Goal: Information Seeking & Learning: Learn about a topic

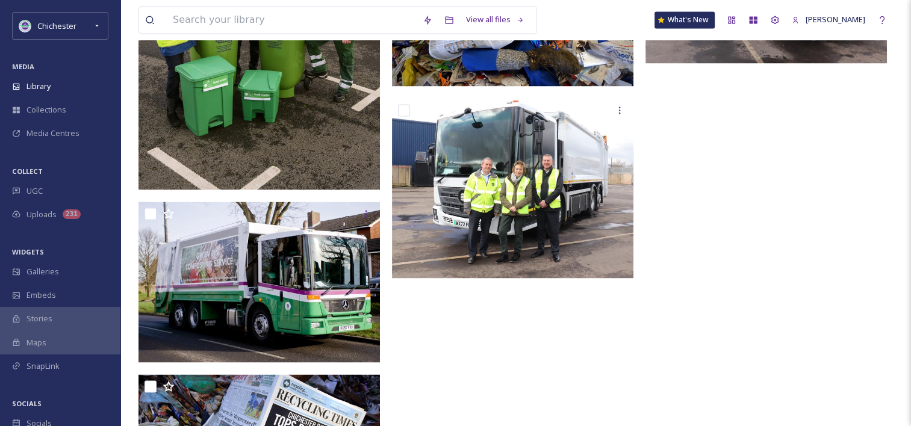
scroll to position [1871, 0]
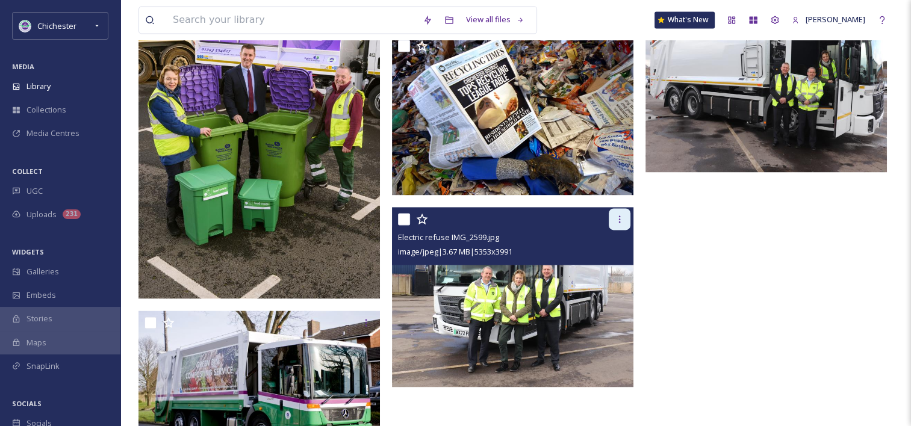
click at [629, 226] on div at bounding box center [620, 219] width 22 height 22
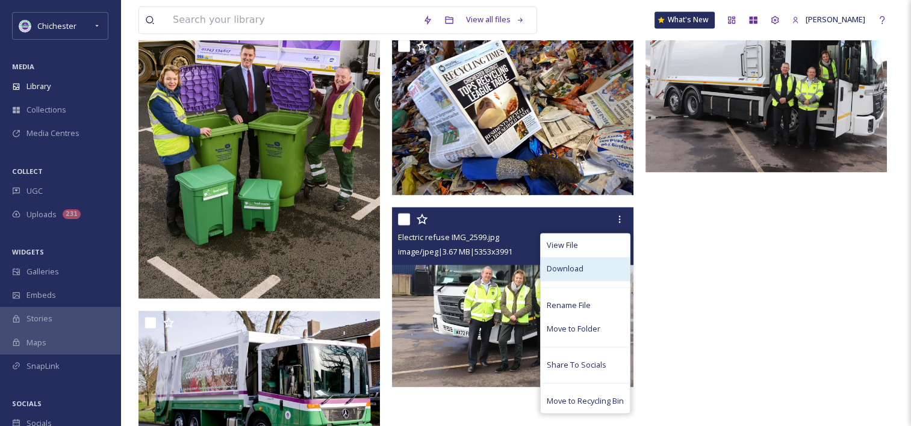
click at [587, 275] on div "Download" at bounding box center [585, 268] width 89 height 23
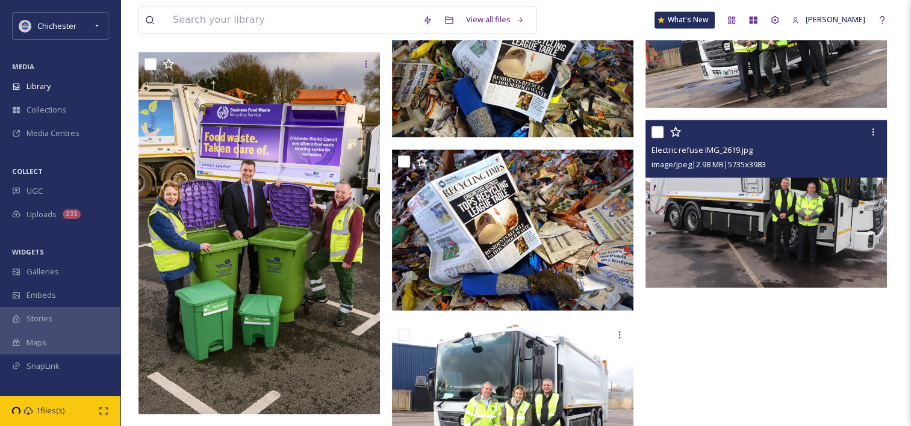
scroll to position [1751, 0]
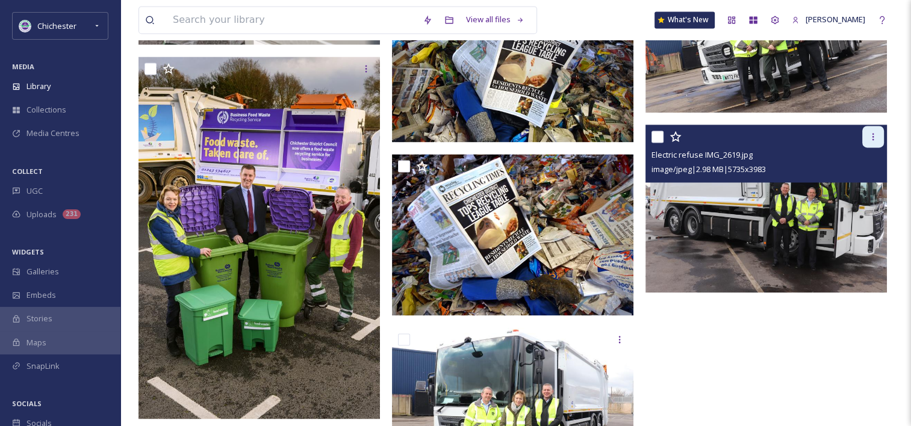
drag, startPoint x: 877, startPoint y: 148, endPoint x: 864, endPoint y: 152, distance: 12.6
click at [877, 141] on icon at bounding box center [873, 137] width 10 height 10
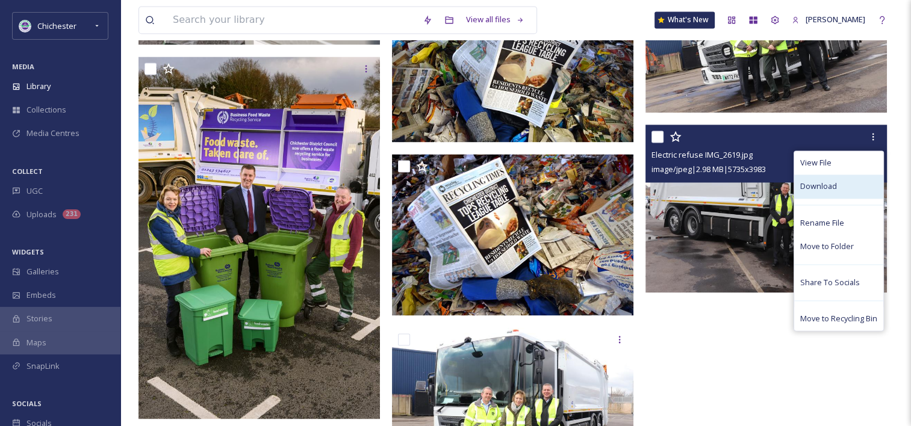
click at [810, 192] on span "Download" at bounding box center [818, 186] width 37 height 11
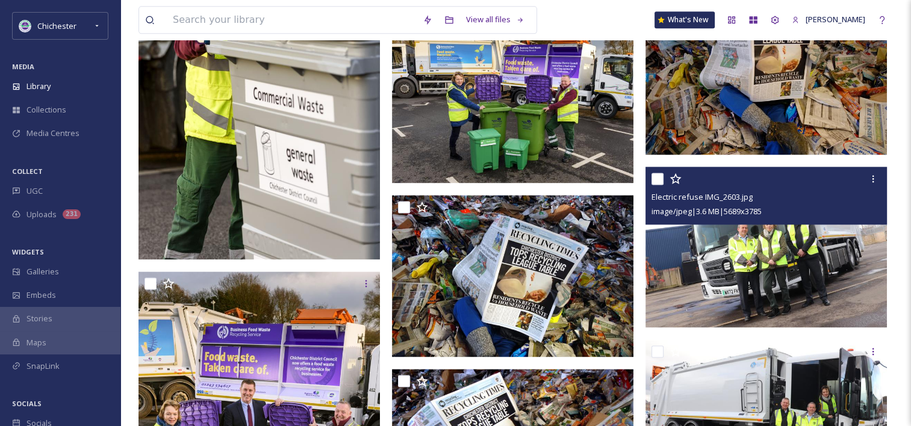
scroll to position [1510, 0]
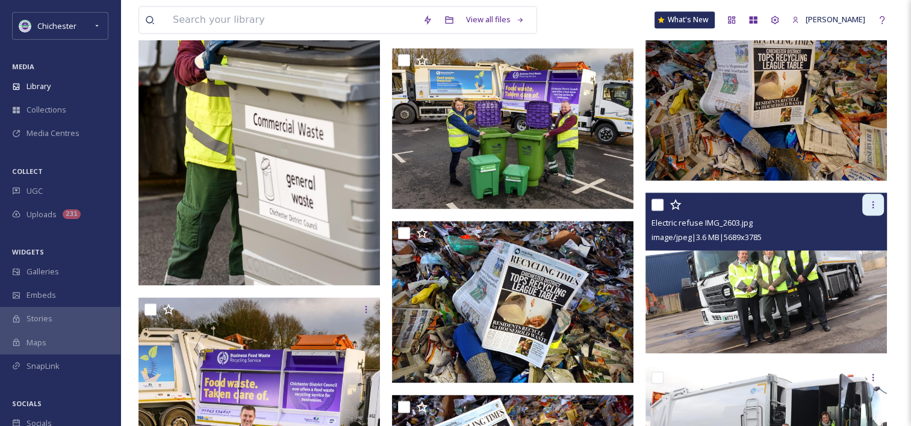
click at [869, 210] on icon at bounding box center [873, 205] width 10 height 10
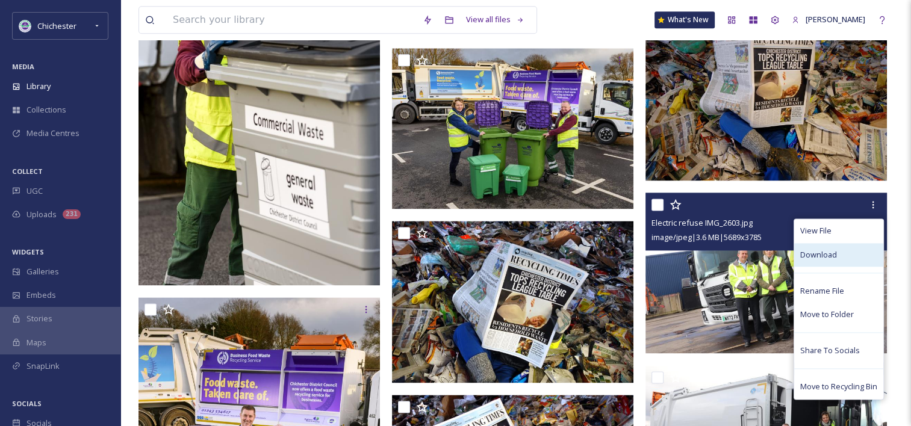
click at [824, 261] on span "Download" at bounding box center [818, 254] width 37 height 11
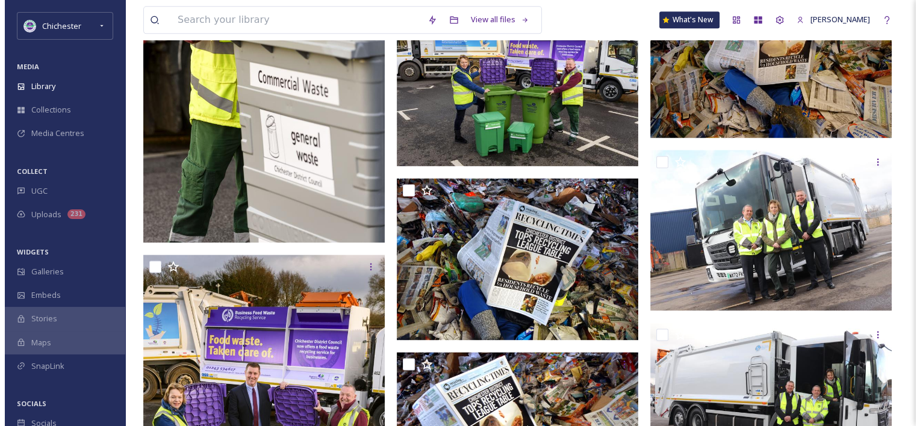
scroll to position [1630, 0]
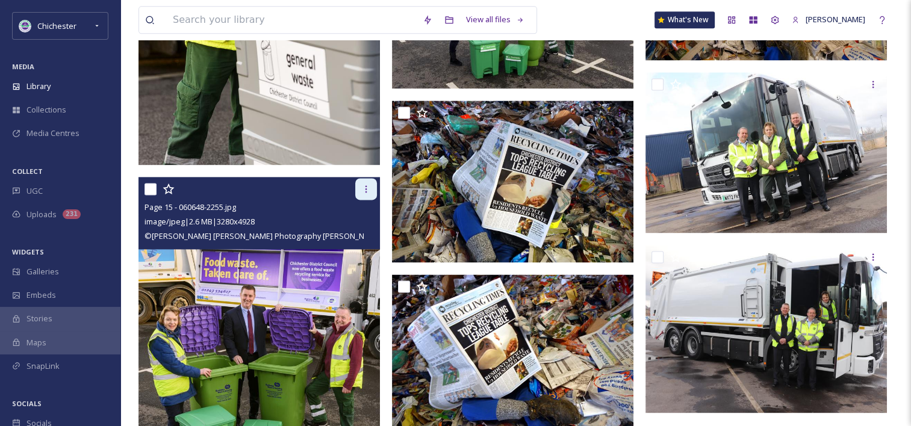
click at [368, 193] on icon at bounding box center [366, 189] width 10 height 10
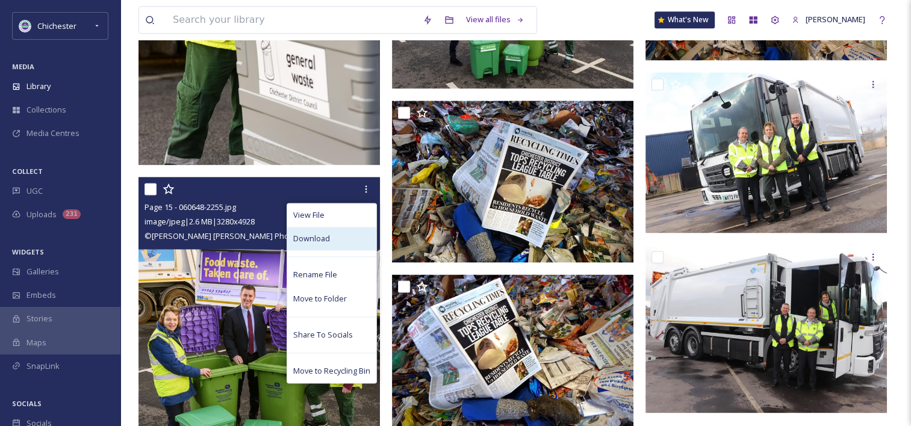
click at [361, 246] on div "Download" at bounding box center [331, 238] width 89 height 23
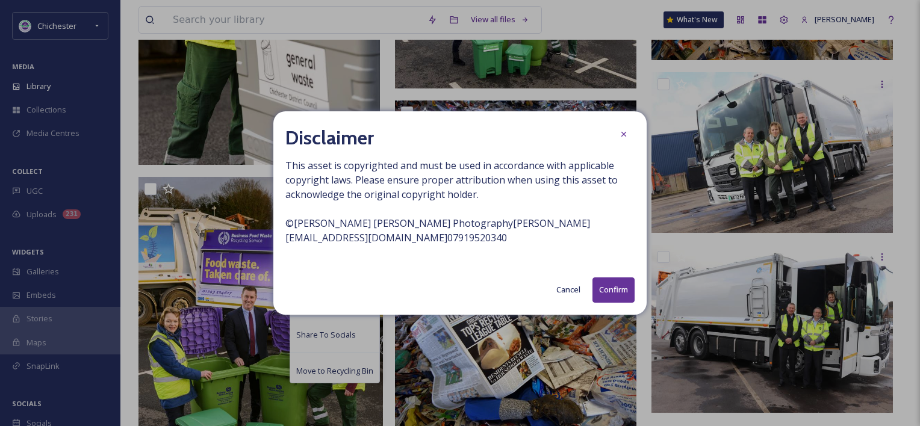
click at [622, 294] on button "Confirm" at bounding box center [613, 290] width 42 height 25
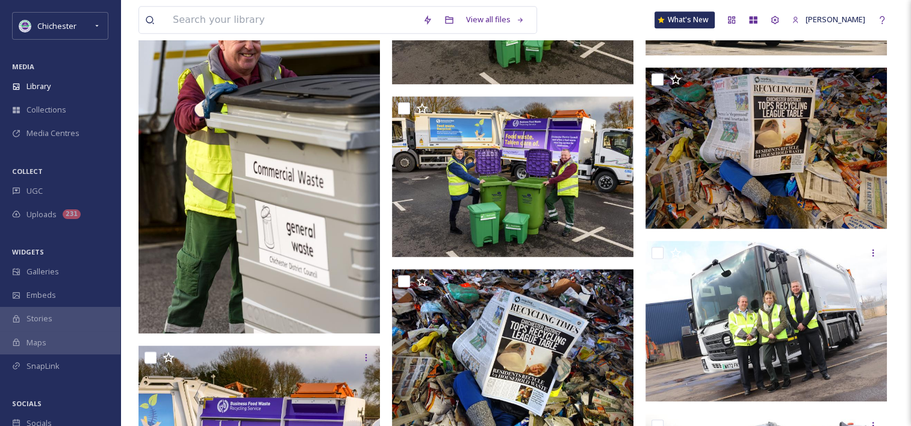
scroll to position [1450, 0]
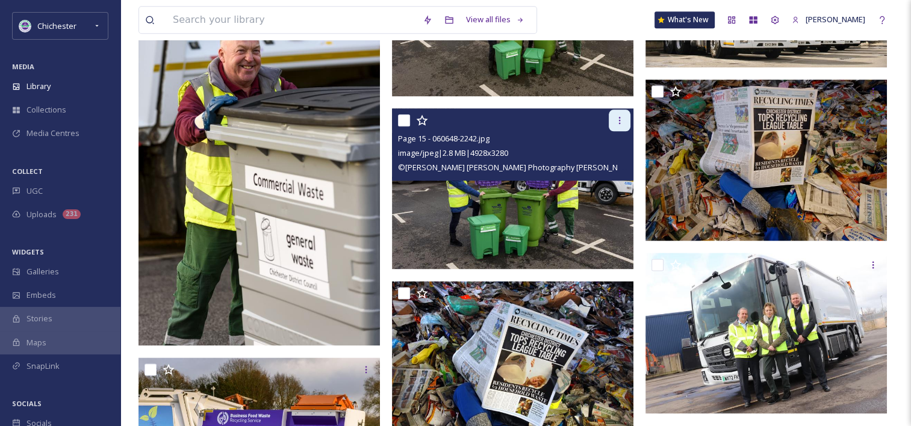
click at [619, 125] on icon at bounding box center [620, 121] width 10 height 10
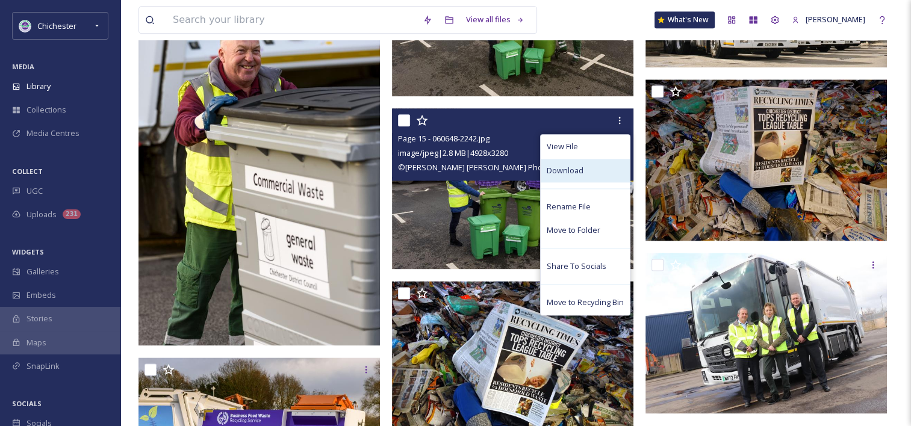
click at [588, 182] on div "Download" at bounding box center [585, 170] width 89 height 23
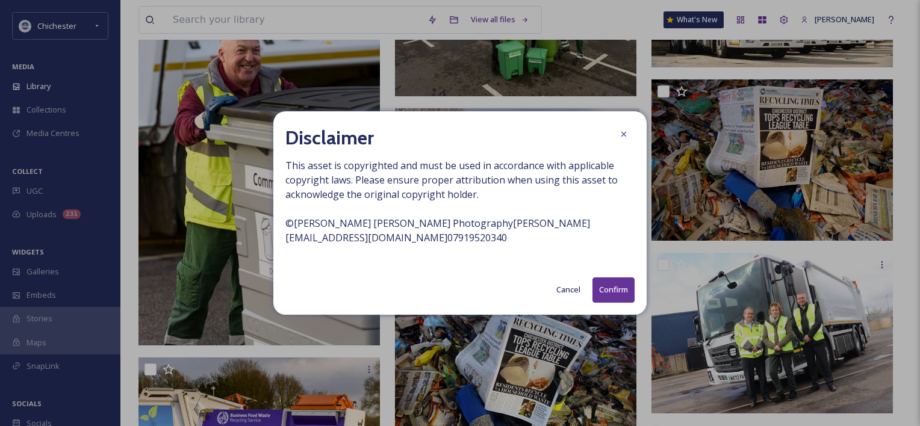
click at [611, 287] on button "Confirm" at bounding box center [613, 290] width 42 height 25
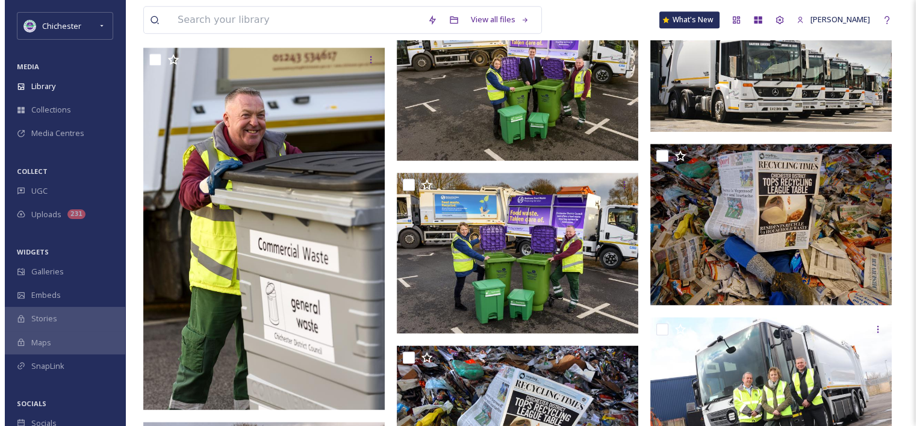
scroll to position [1269, 0]
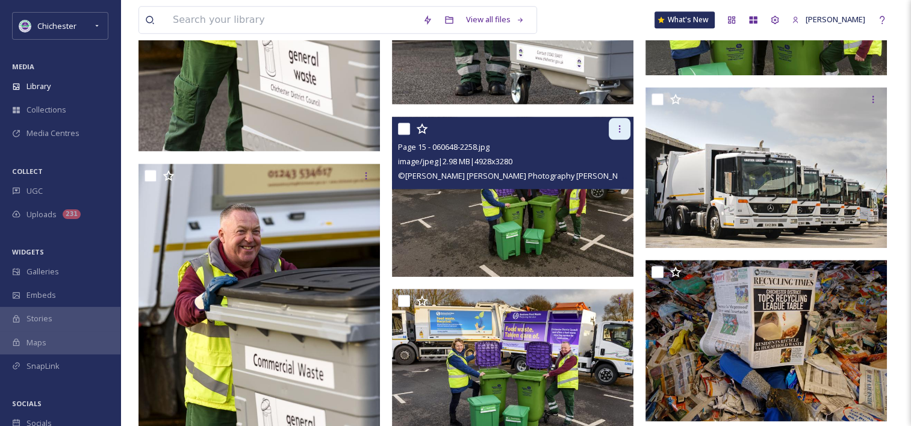
click at [616, 134] on icon at bounding box center [620, 129] width 10 height 10
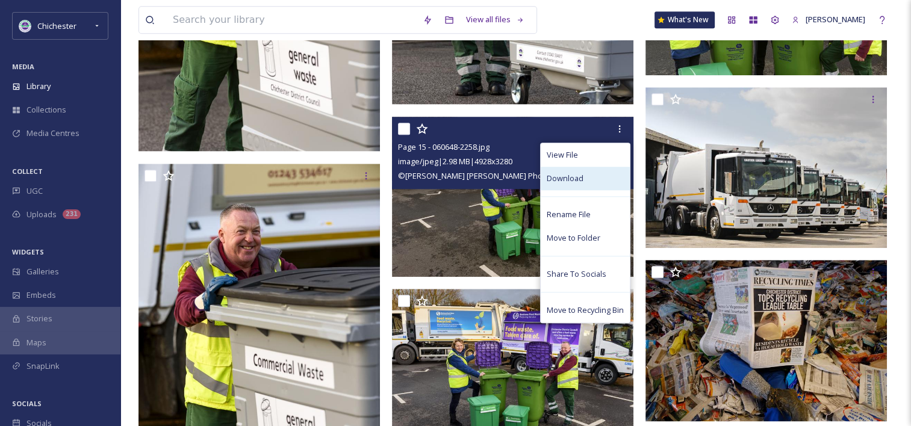
click at [575, 184] on span "Download" at bounding box center [565, 178] width 37 height 11
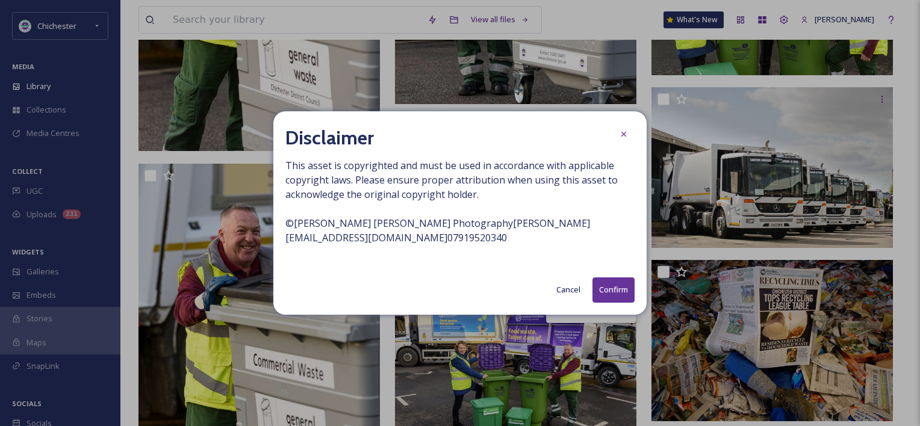
click at [609, 293] on button "Confirm" at bounding box center [613, 290] width 42 height 25
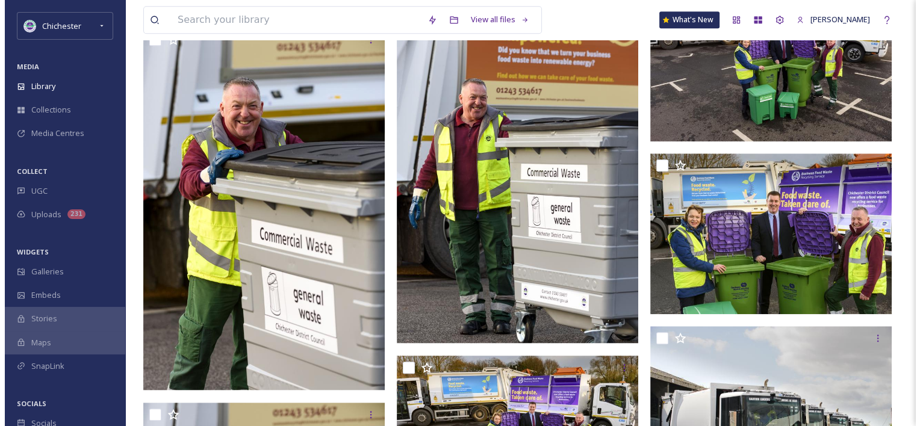
scroll to position [1028, 0]
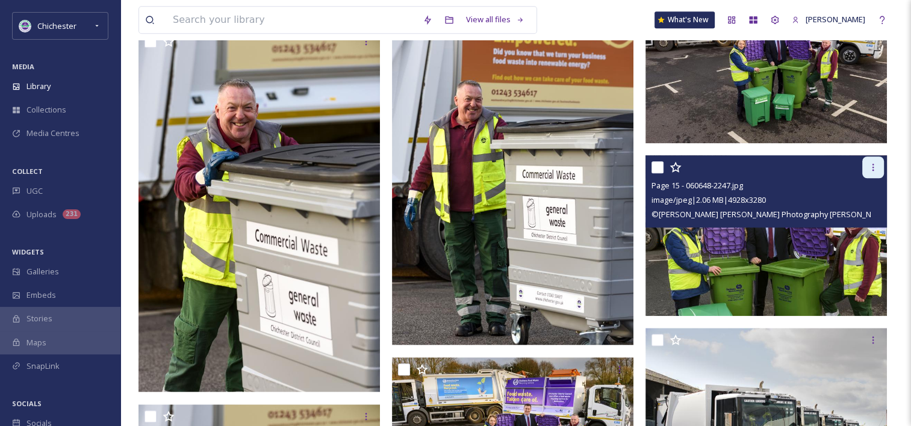
click at [879, 177] on div at bounding box center [873, 168] width 22 height 22
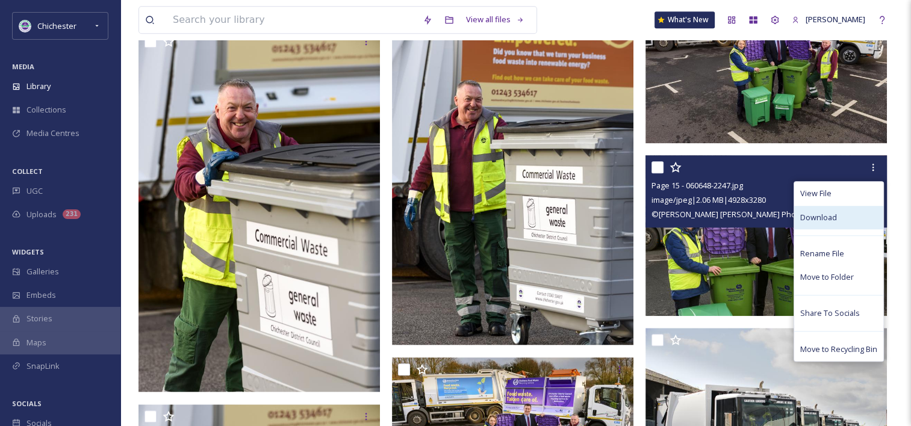
click at [851, 229] on div "Download" at bounding box center [838, 217] width 89 height 23
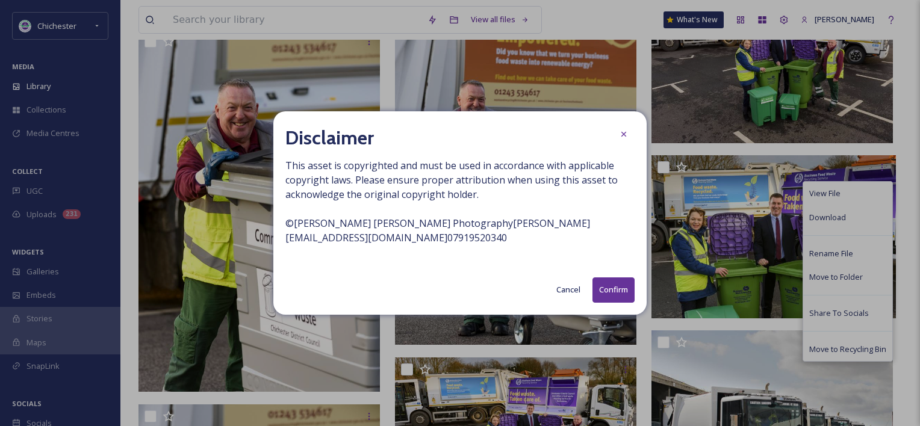
click at [600, 291] on button "Confirm" at bounding box center [613, 290] width 42 height 25
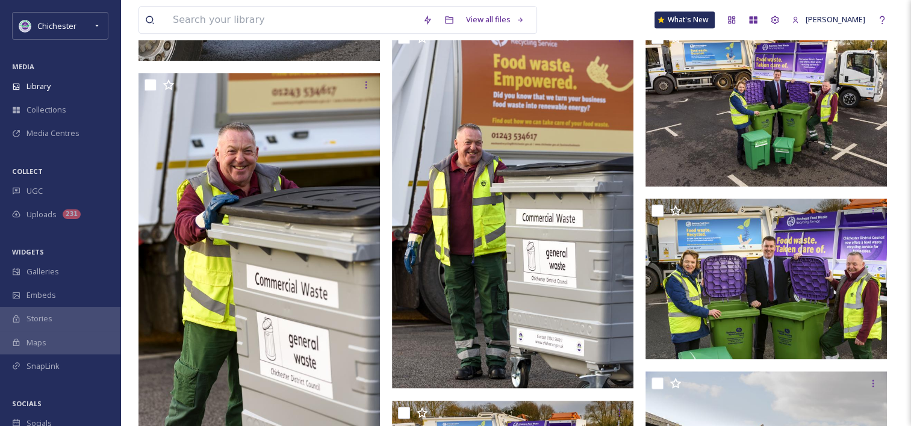
scroll to position [968, 0]
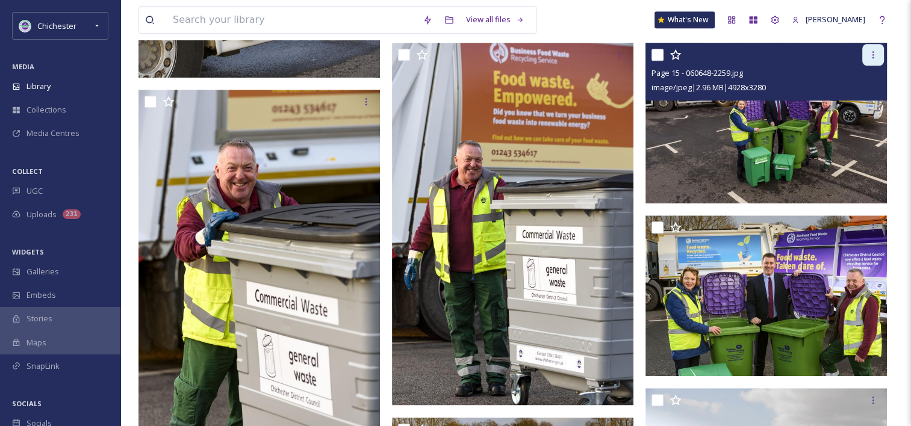
click at [880, 65] on div at bounding box center [873, 55] width 22 height 22
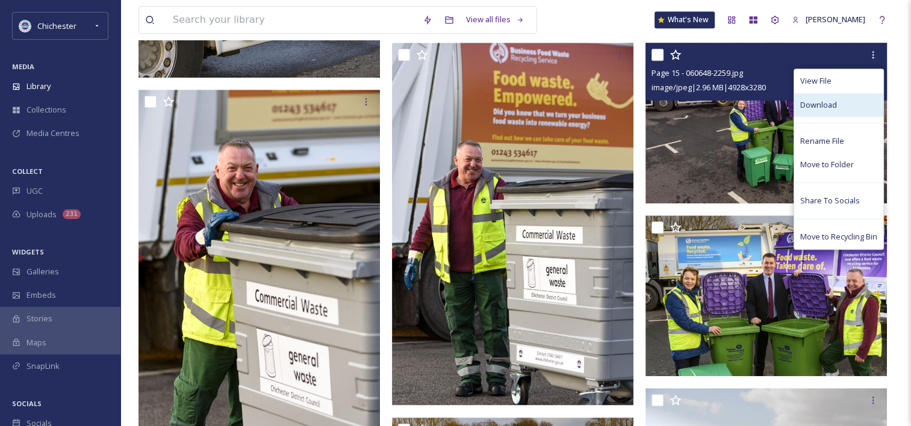
click at [846, 116] on div "Download" at bounding box center [838, 104] width 89 height 23
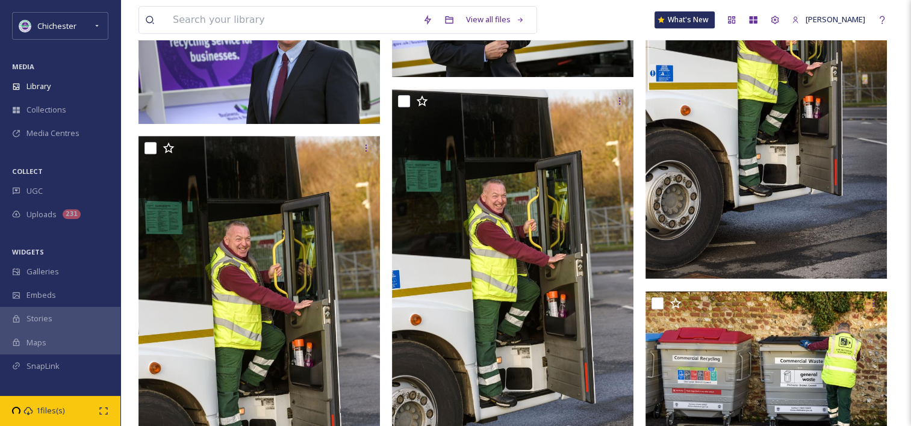
scroll to position [547, 0]
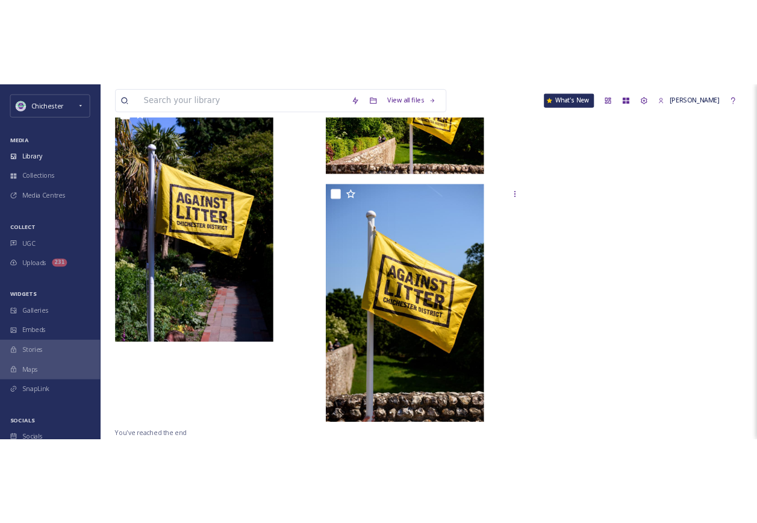
scroll to position [3758, 0]
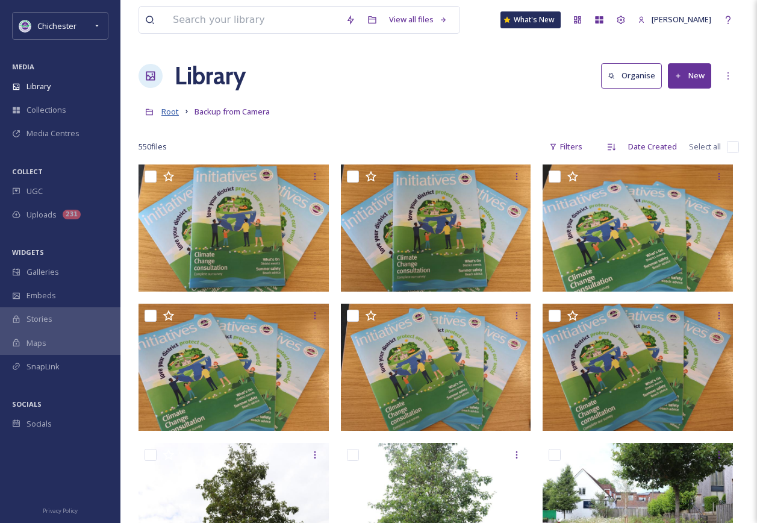
click at [169, 109] on span "Root" at bounding box center [169, 111] width 17 height 11
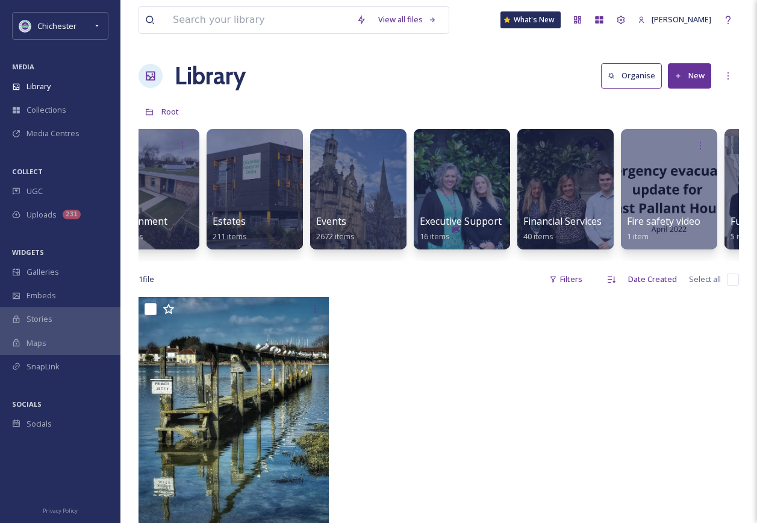
scroll to position [0, 1285]
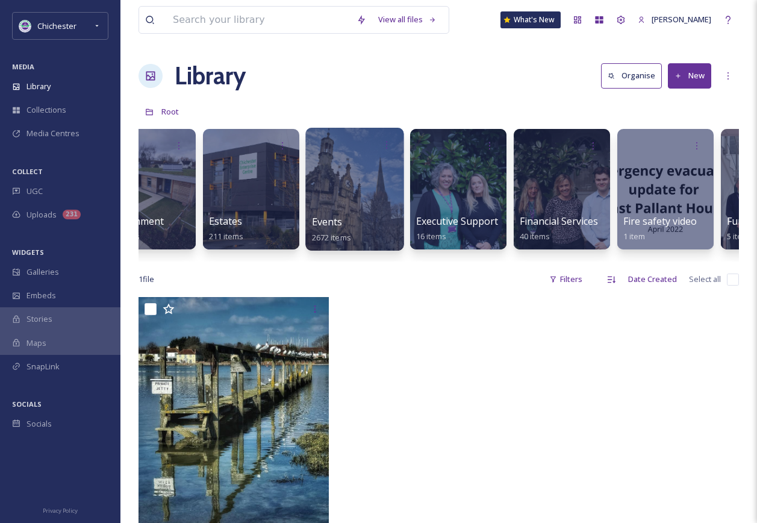
click at [371, 185] on div at bounding box center [354, 189] width 98 height 123
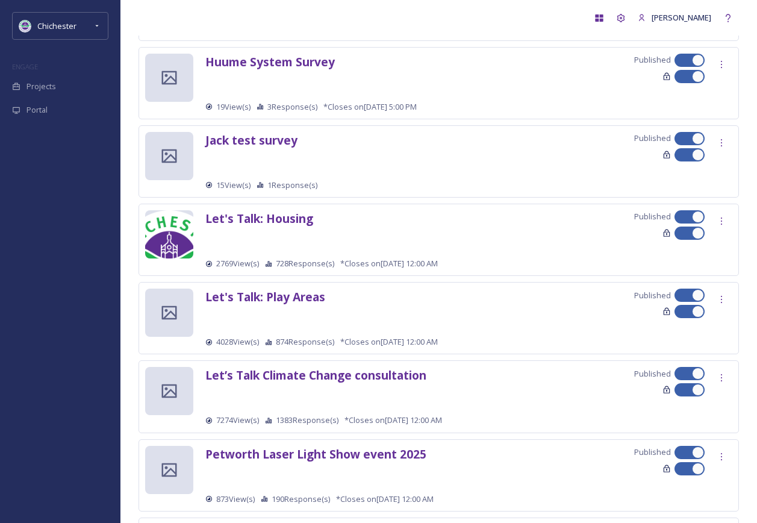
scroll to position [1212, 0]
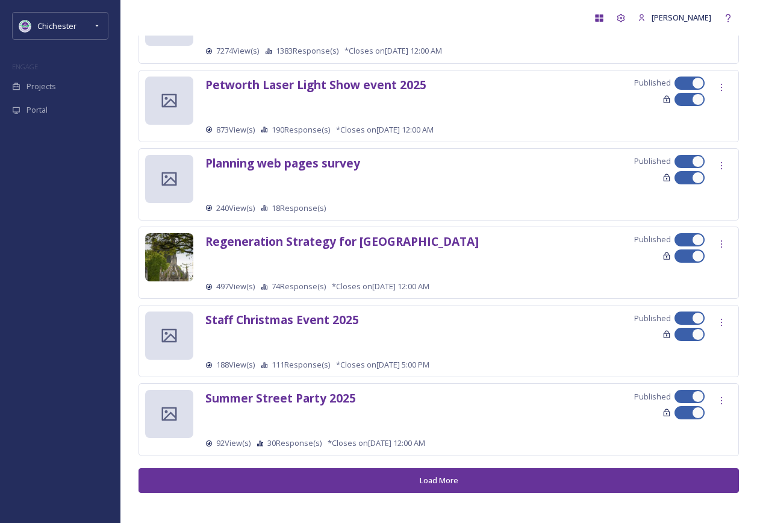
click at [332, 483] on button "Load More" at bounding box center [438, 480] width 600 height 25
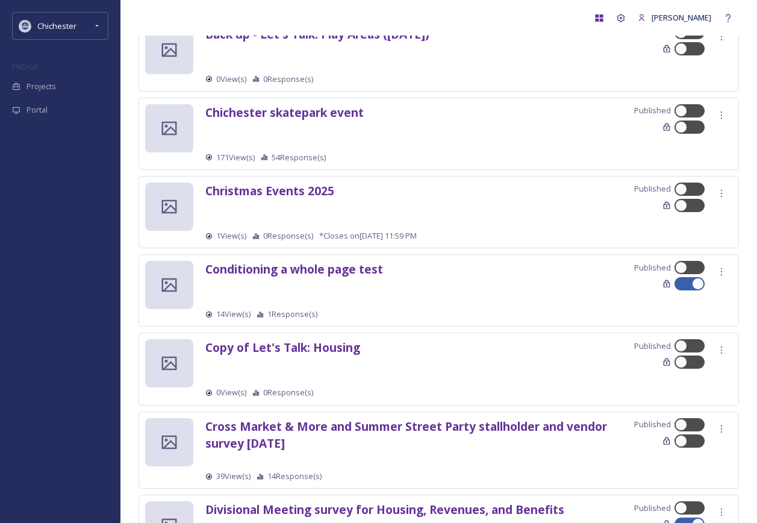
scroll to position [2115, 0]
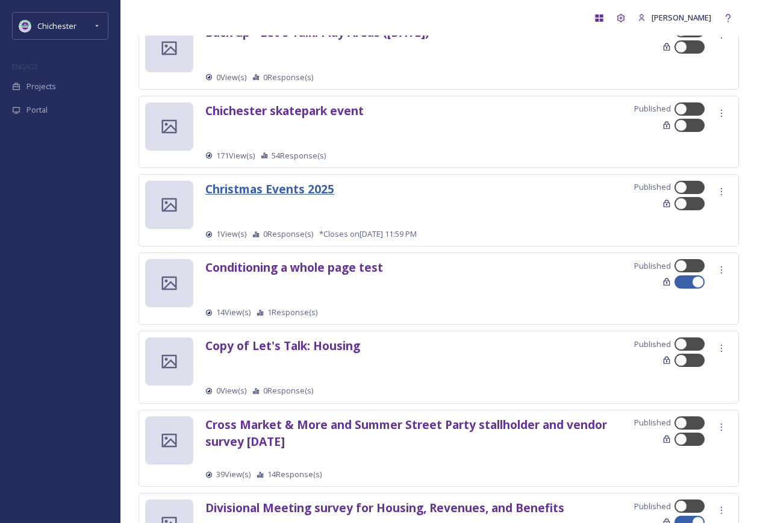
click at [320, 181] on strong "Christmas Events 2025" at bounding box center [269, 189] width 129 height 16
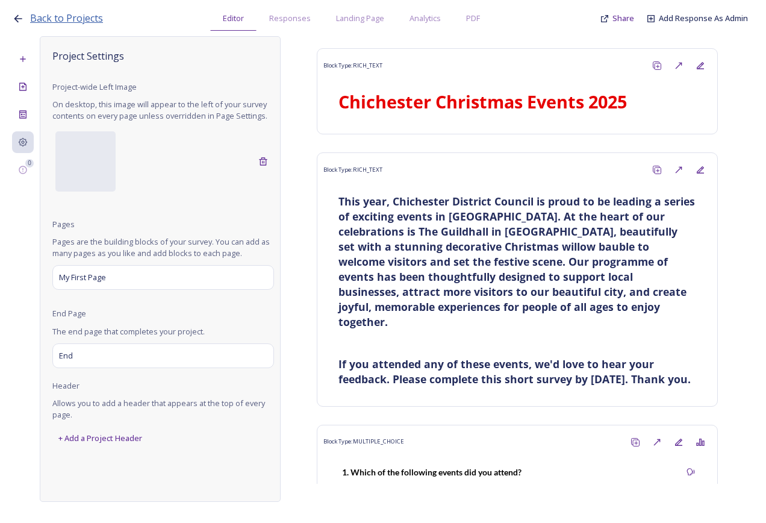
click at [34, 16] on span "Back to Projects" at bounding box center [66, 17] width 73 height 13
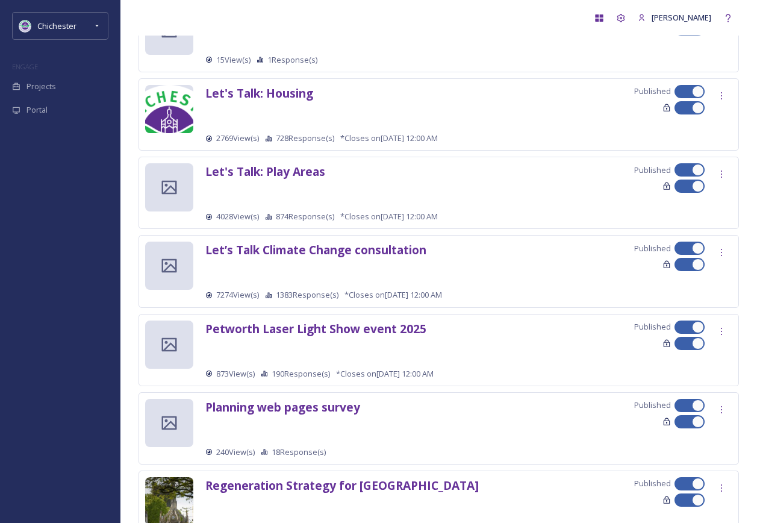
scroll to position [1144, 0]
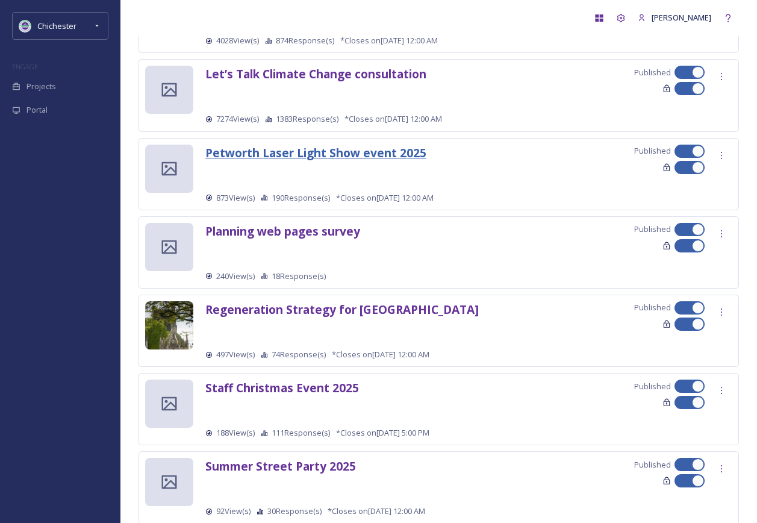
click at [406, 155] on strong "Petworth Laser Light Show event 2025" at bounding box center [315, 152] width 221 height 16
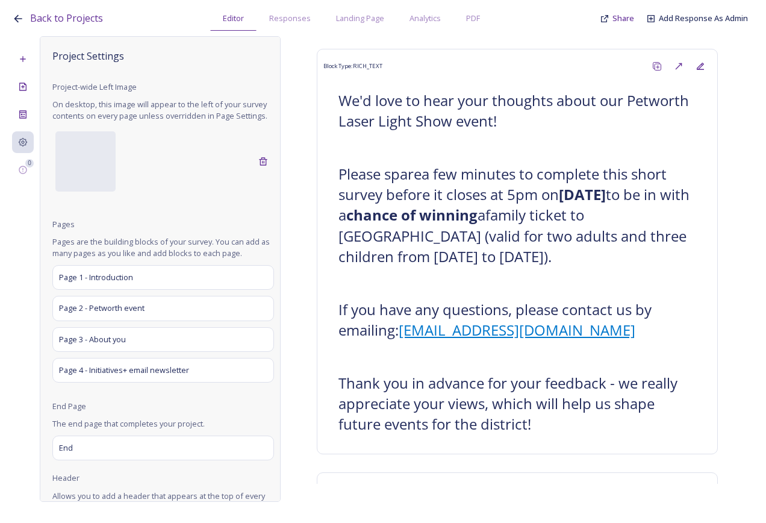
scroll to position [238, 0]
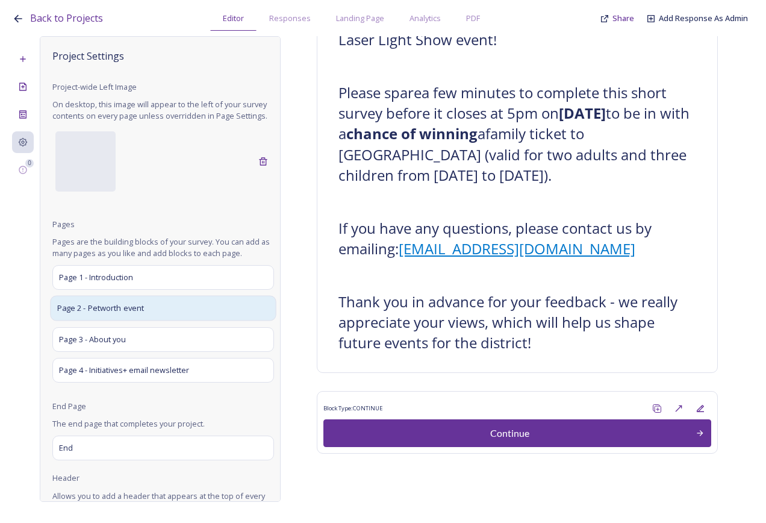
click at [173, 321] on div "Page 2 - Petworth event" at bounding box center [163, 308] width 226 height 25
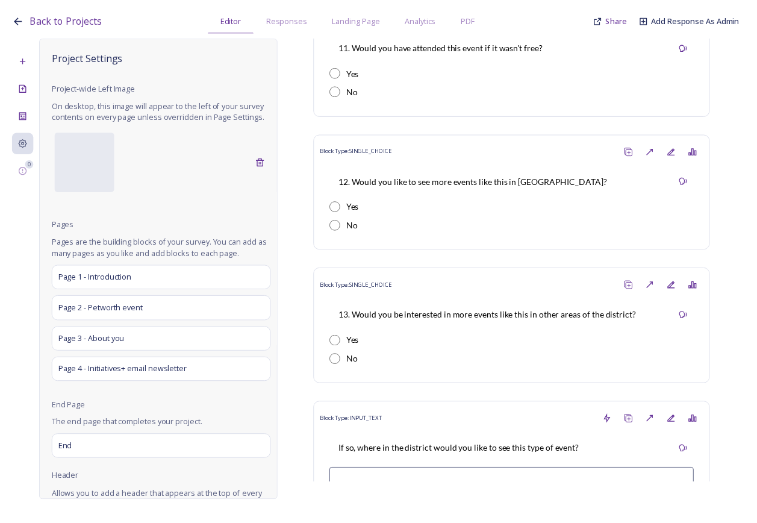
scroll to position [2339, 0]
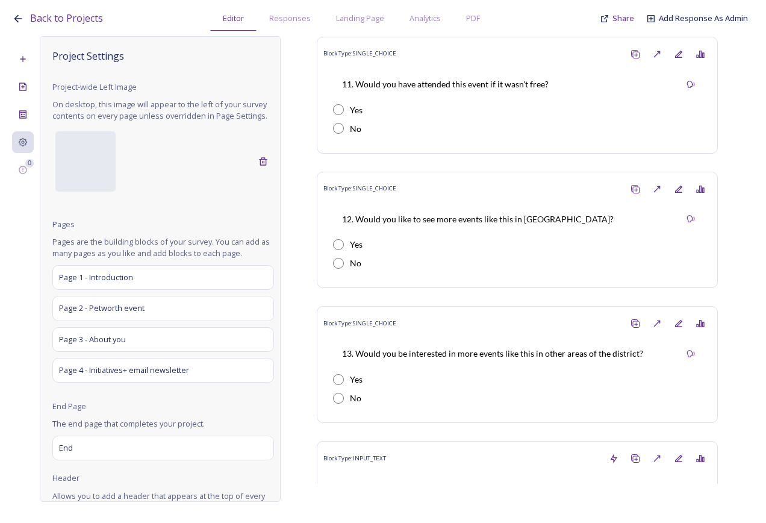
click at [17, 19] on icon at bounding box center [18, 18] width 8 height 8
click at [49, 17] on span "Back to Projects" at bounding box center [66, 17] width 73 height 13
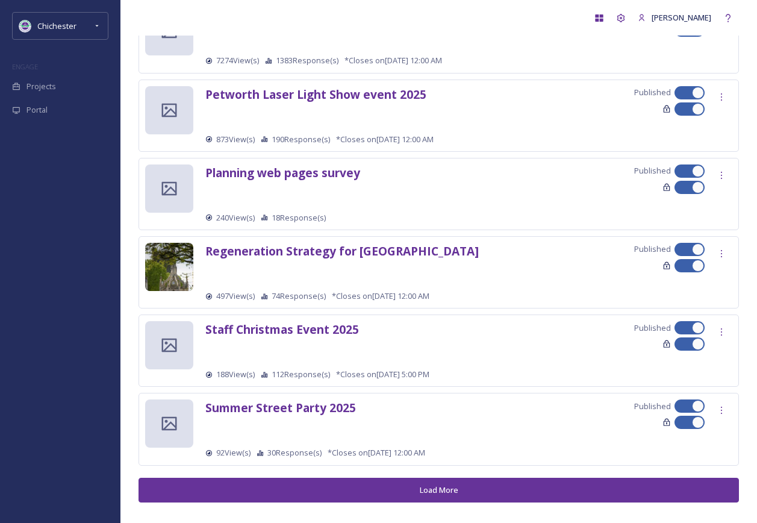
scroll to position [1204, 0]
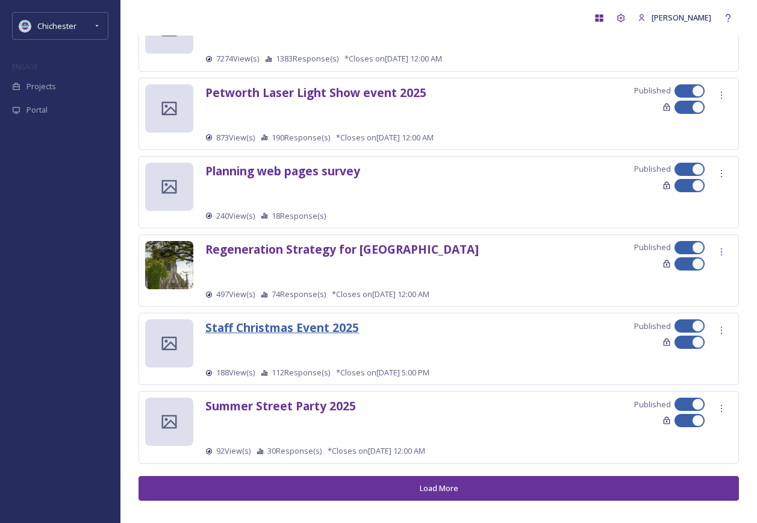
click at [350, 331] on strong "Staff Christmas Event 2025" at bounding box center [282, 327] width 154 height 16
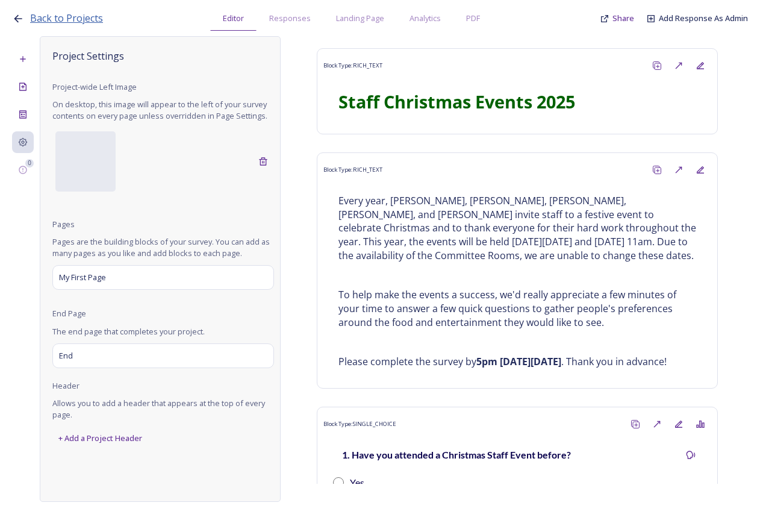
drag, startPoint x: 15, startPoint y: 17, endPoint x: 55, endPoint y: 20, distance: 39.9
click at [16, 17] on icon at bounding box center [18, 19] width 12 height 12
click at [48, 19] on span "Back to Projects" at bounding box center [66, 17] width 73 height 13
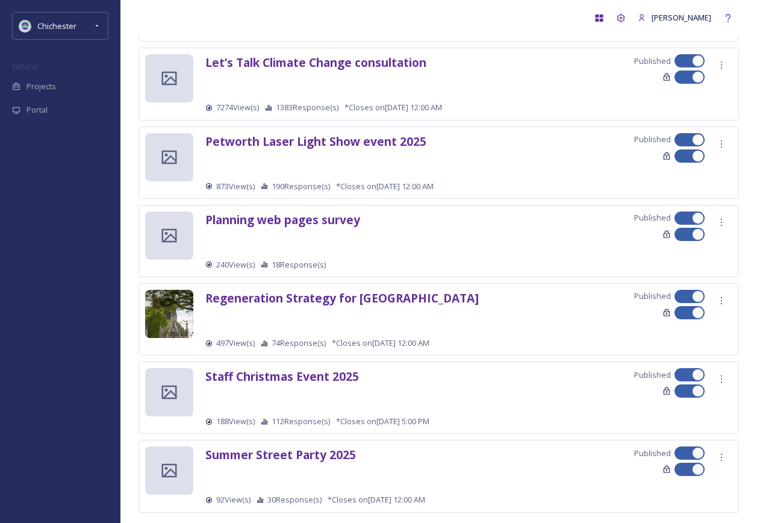
scroll to position [1212, 0]
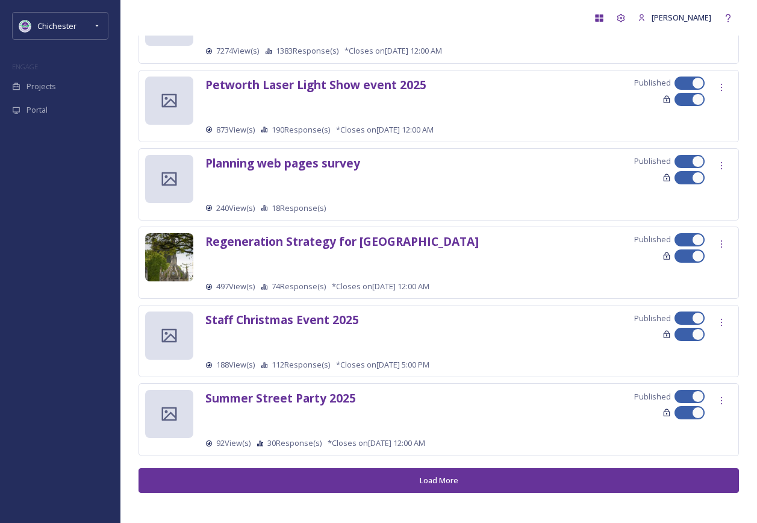
click at [422, 485] on button "Load More" at bounding box center [438, 480] width 600 height 25
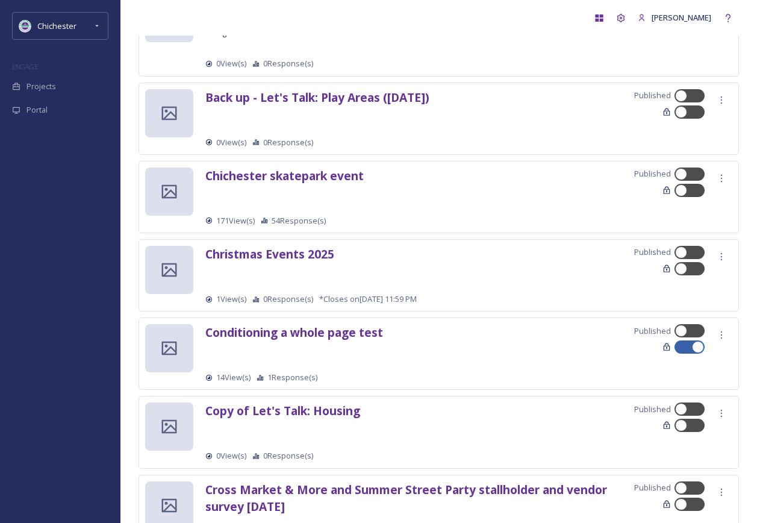
scroll to position [2055, 0]
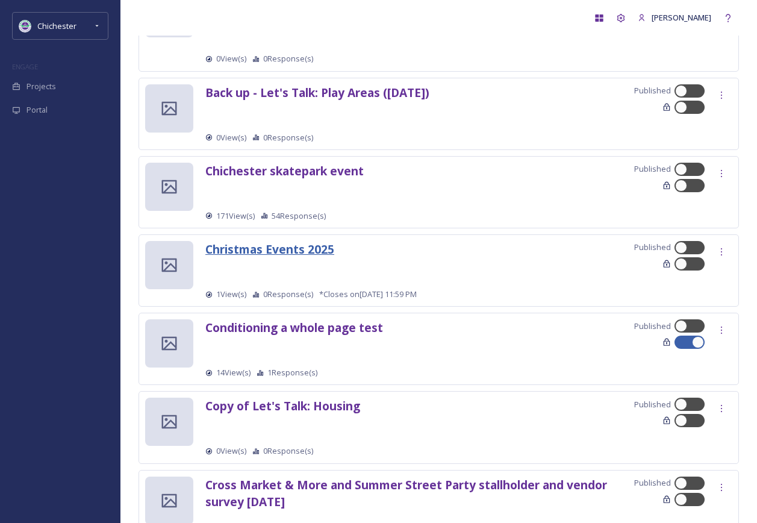
click at [293, 241] on strong "Christmas Events 2025" at bounding box center [269, 249] width 129 height 16
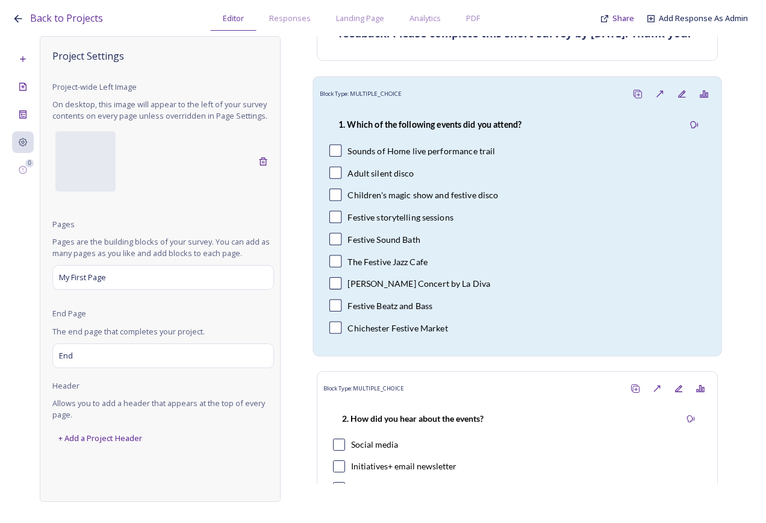
scroll to position [361, 0]
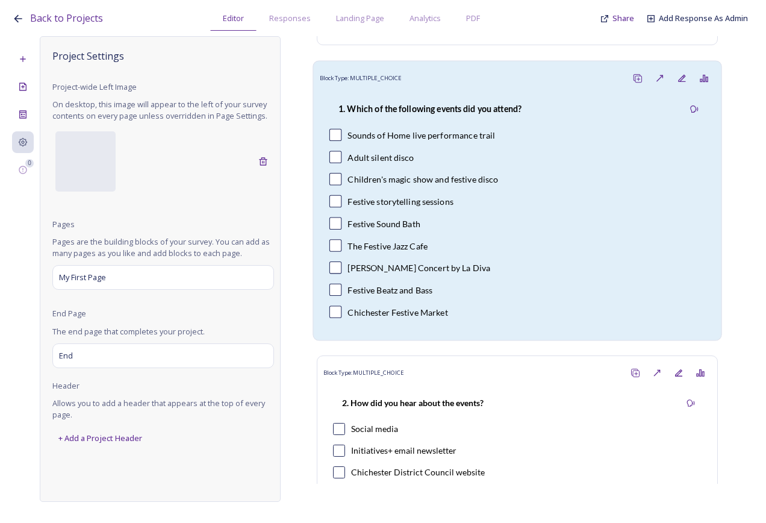
click at [507, 118] on div "1. Which of the following events did you attend?" at bounding box center [430, 108] width 202 height 27
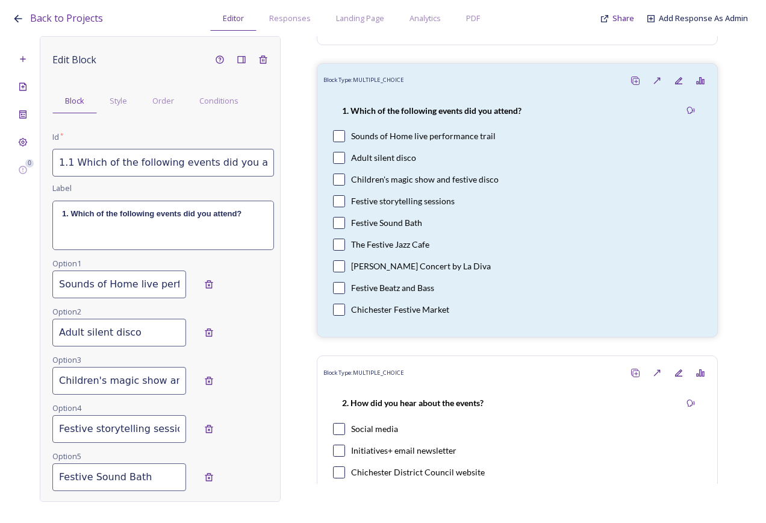
click at [64, 217] on strong "1. Which of the following events did you attend?" at bounding box center [151, 213] width 179 height 9
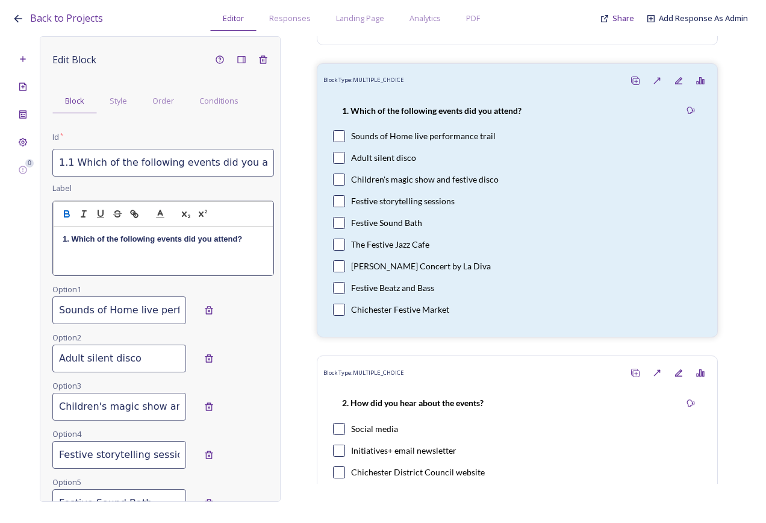
click at [62, 212] on icon "button" at bounding box center [66, 213] width 11 height 11
click at [742, 279] on div "Block Type: RICH_TEXT Chichester Christmas Events 2025 Block Type: RICH_TEXT Th…" at bounding box center [517, 259] width 473 height 447
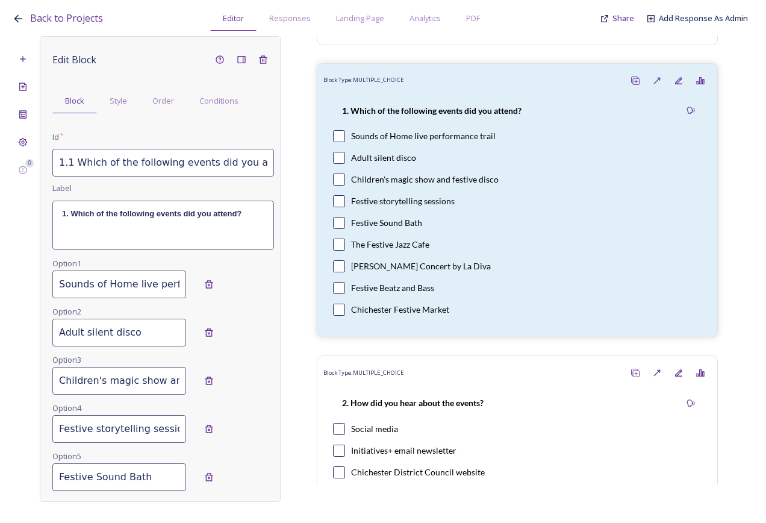
click at [732, 287] on div "Block Type: RICH_TEXT Chichester Christmas Events 2025 Block Type: RICH_TEXT Th…" at bounding box center [517, 259] width 473 height 447
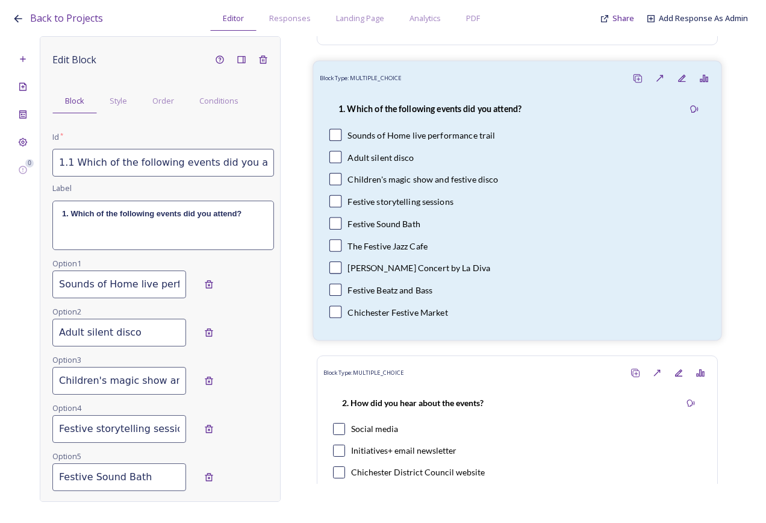
drag, startPoint x: 364, startPoint y: 132, endPoint x: 355, endPoint y: 138, distance: 11.4
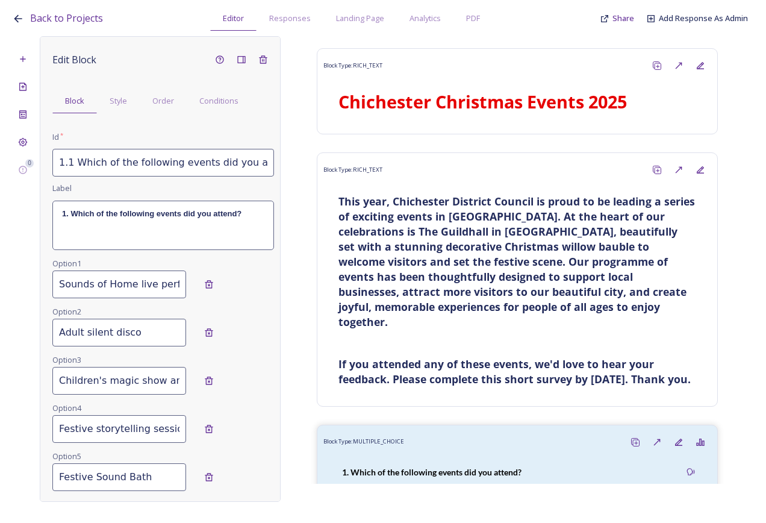
scroll to position [1856, 0]
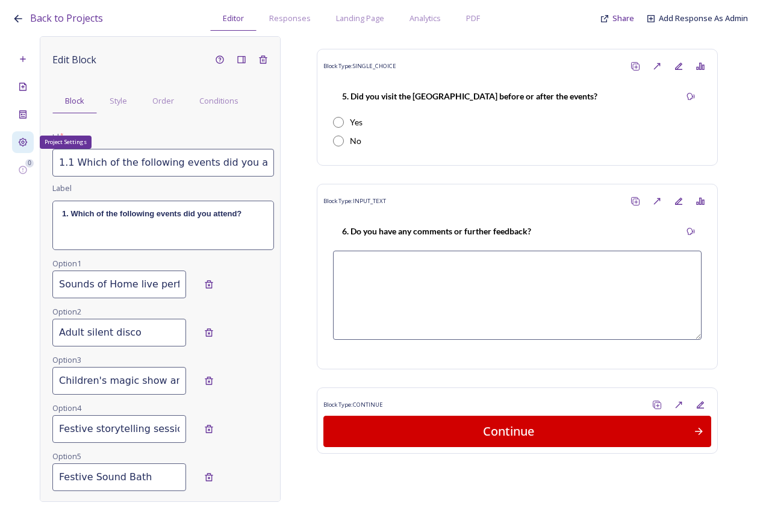
click at [23, 136] on div "Project Settings" at bounding box center [23, 142] width 22 height 22
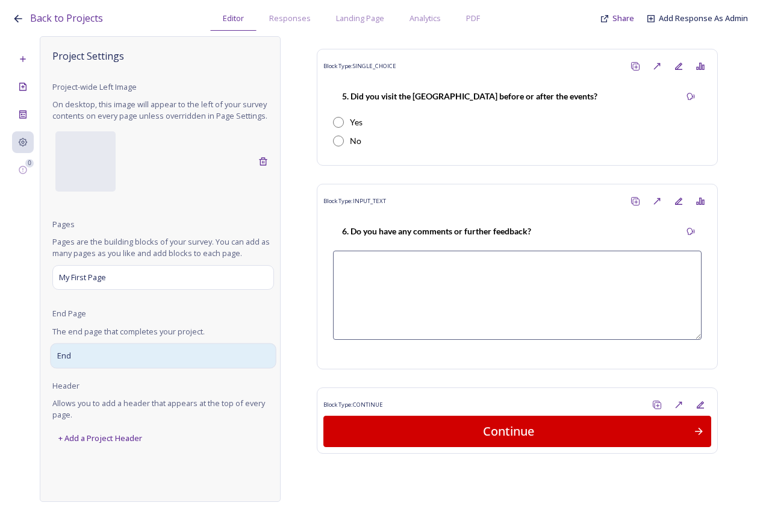
click at [87, 353] on div "End" at bounding box center [163, 355] width 226 height 25
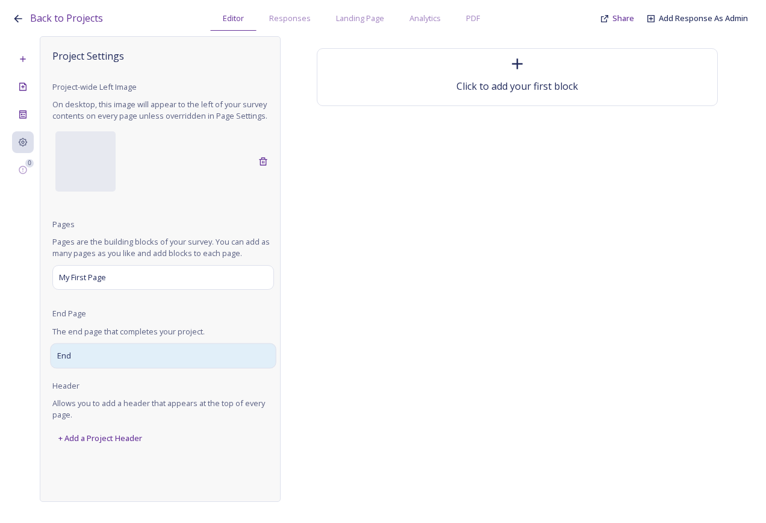
scroll to position [0, 0]
click at [101, 348] on div "End" at bounding box center [163, 355] width 226 height 25
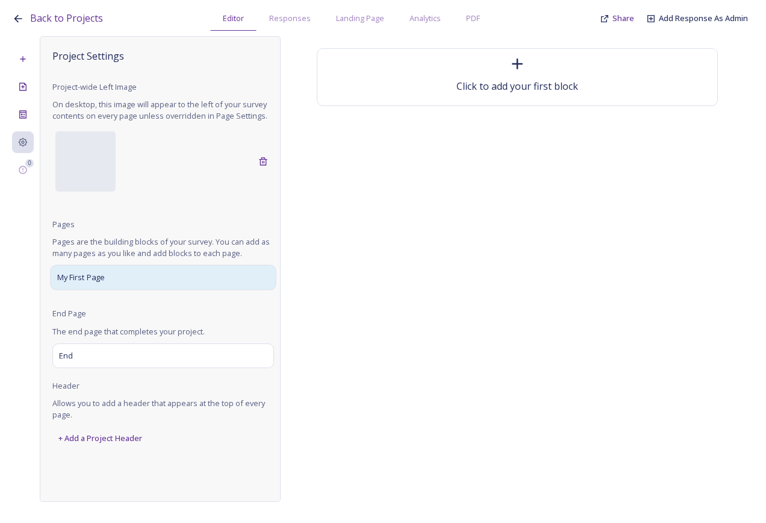
click at [134, 274] on div "My First Page" at bounding box center [163, 277] width 226 height 25
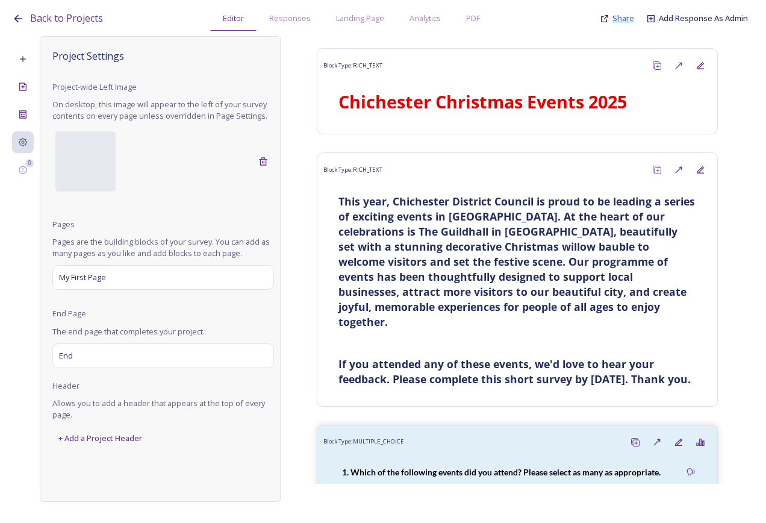
click at [623, 17] on span "Share" at bounding box center [623, 18] width 22 height 11
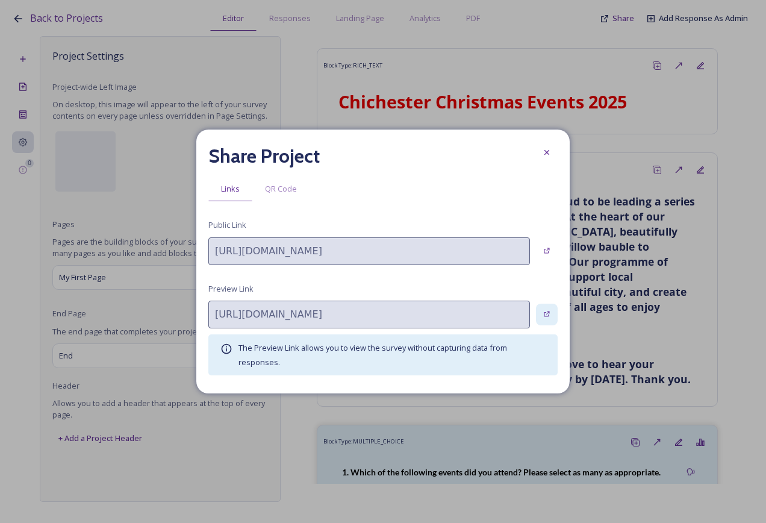
click at [544, 311] on icon at bounding box center [547, 314] width 8 height 8
click at [551, 153] on div at bounding box center [547, 152] width 22 height 22
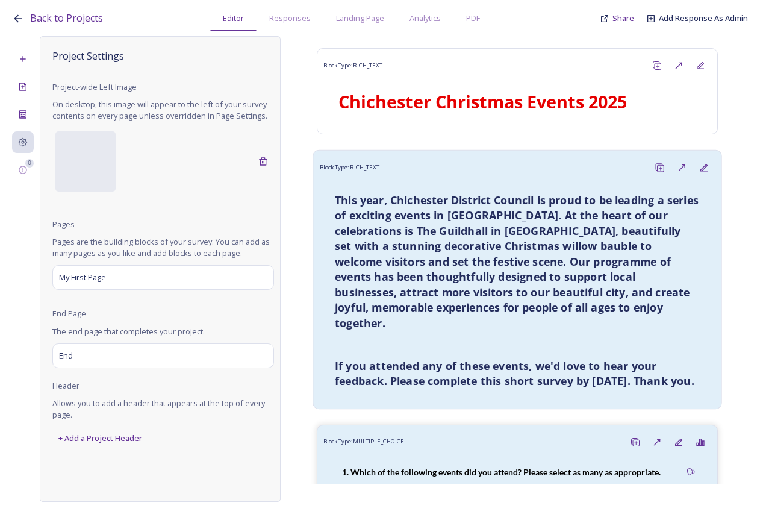
click at [429, 300] on strong "This year, Chichester District Council is proud to be leading a series of excit…" at bounding box center [518, 260] width 367 height 137
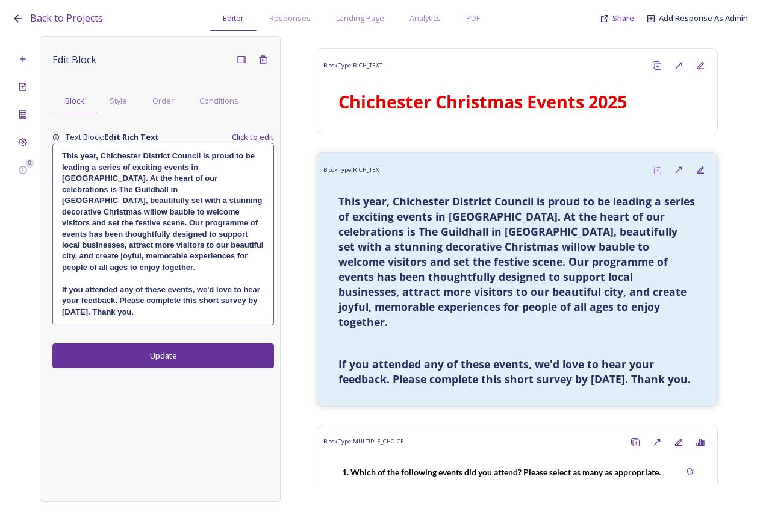
click at [128, 171] on strong "This year, Chichester District Council is proud to be leading a series of excit…" at bounding box center [163, 211] width 203 height 120
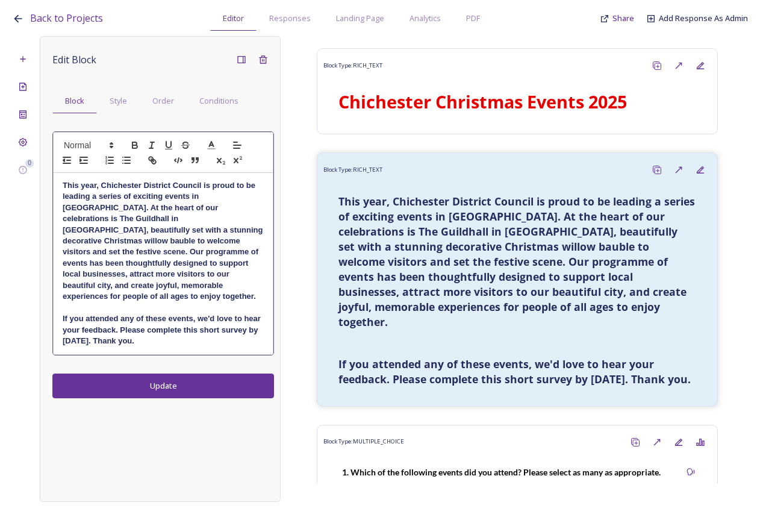
click at [128, 217] on strong "This year, Chichester District Council is proud to be leading a series of excit…" at bounding box center [164, 241] width 202 height 120
click at [74, 19] on span "Back to Projects" at bounding box center [66, 17] width 73 height 13
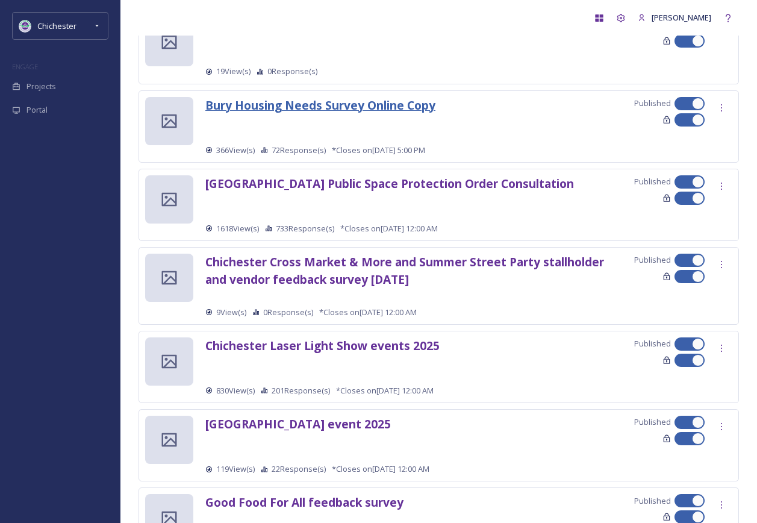
scroll to position [241, 0]
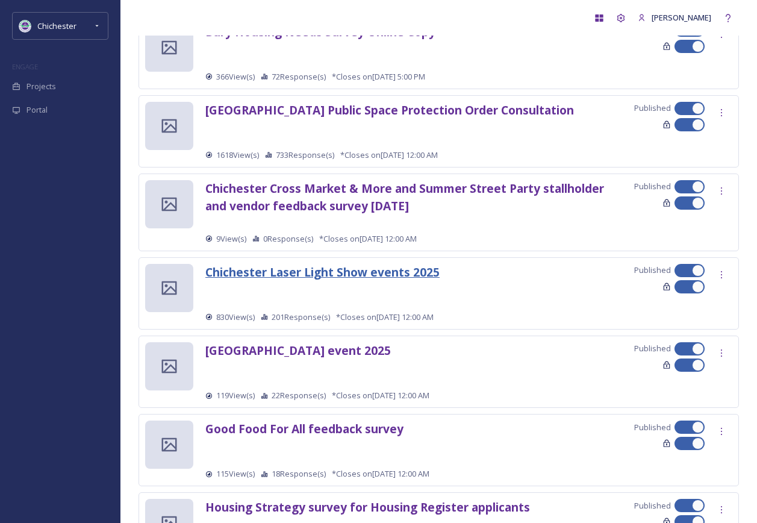
click at [324, 268] on strong "Chichester Laser Light Show events 2025" at bounding box center [322, 272] width 234 height 16
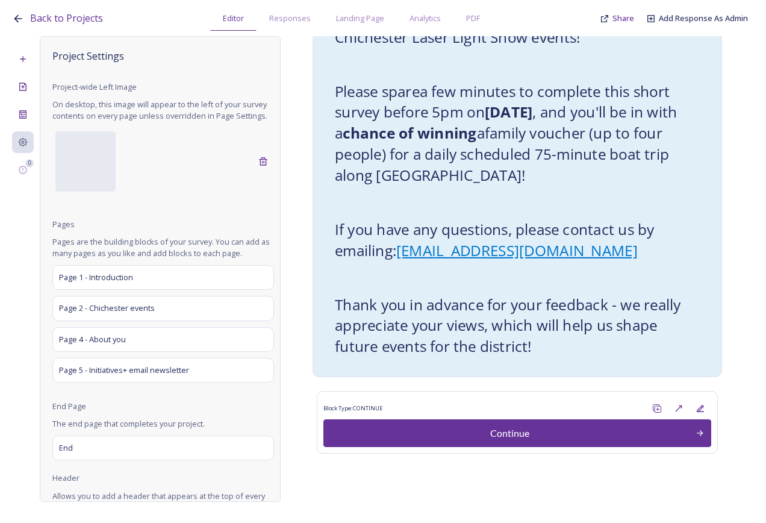
scroll to position [262, 0]
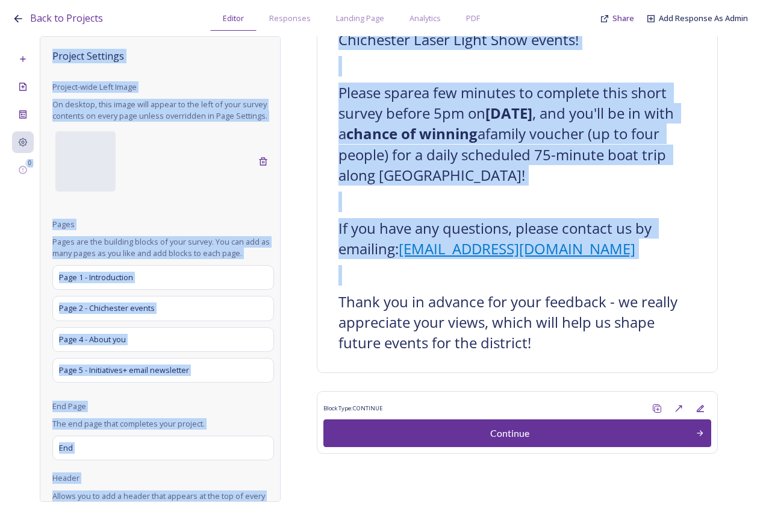
drag, startPoint x: 763, startPoint y: 243, endPoint x: 768, endPoint y: -24, distance: 267.3
click at [765, 0] on html "Back to Projects Editor Responses Landing Page Analytics PDF Share Add Response…" at bounding box center [383, 261] width 766 height 523
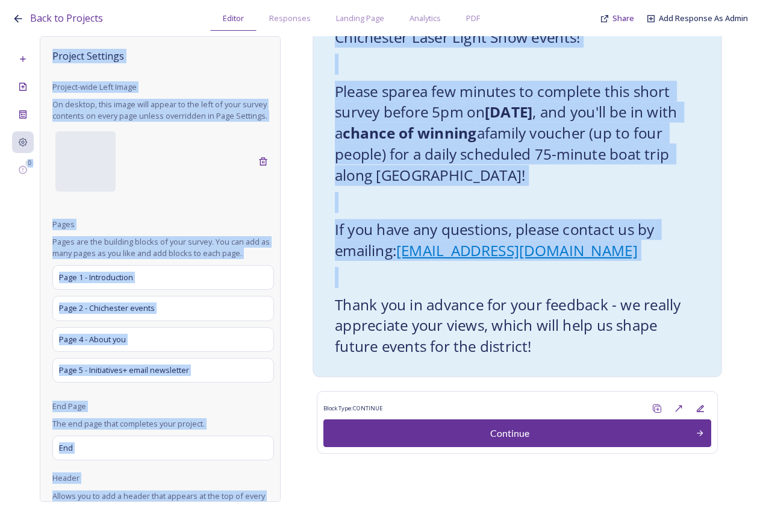
click at [589, 198] on h2 at bounding box center [517, 201] width 365 height 21
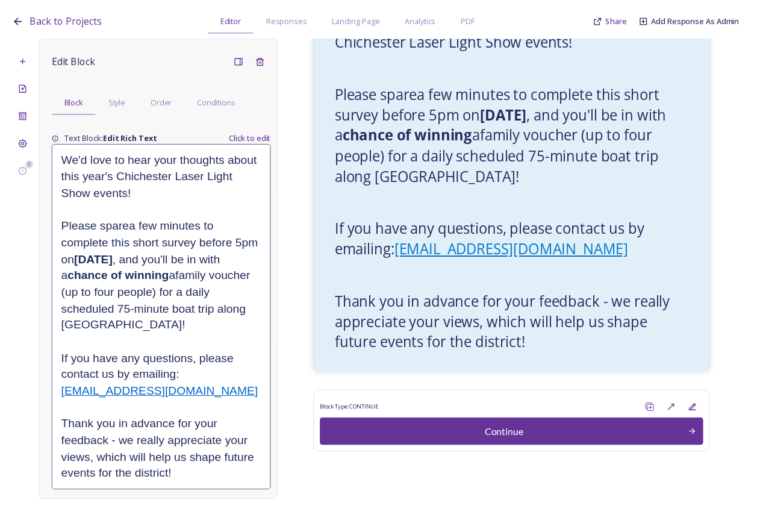
scroll to position [0, 0]
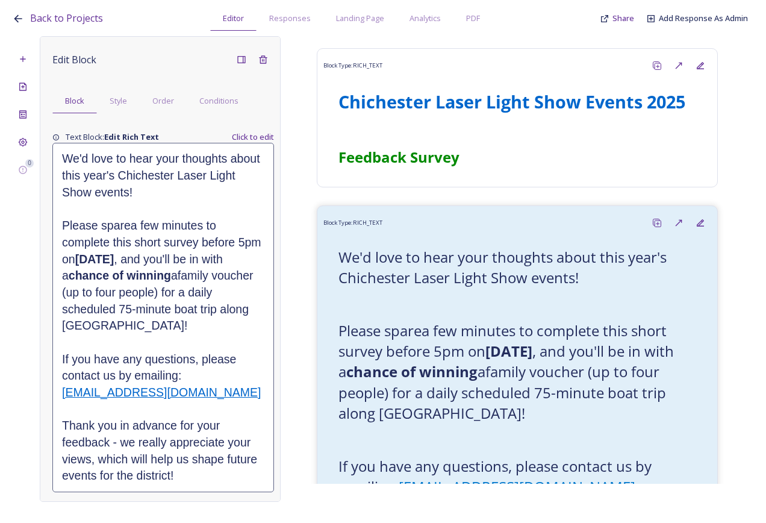
click at [733, 104] on div "Block Type: RICH_TEXT Chichester Laser Light Show Events 2025 Feedback Survey B…" at bounding box center [517, 259] width 473 height 447
click at [52, 19] on span "Back to Projects" at bounding box center [66, 17] width 73 height 13
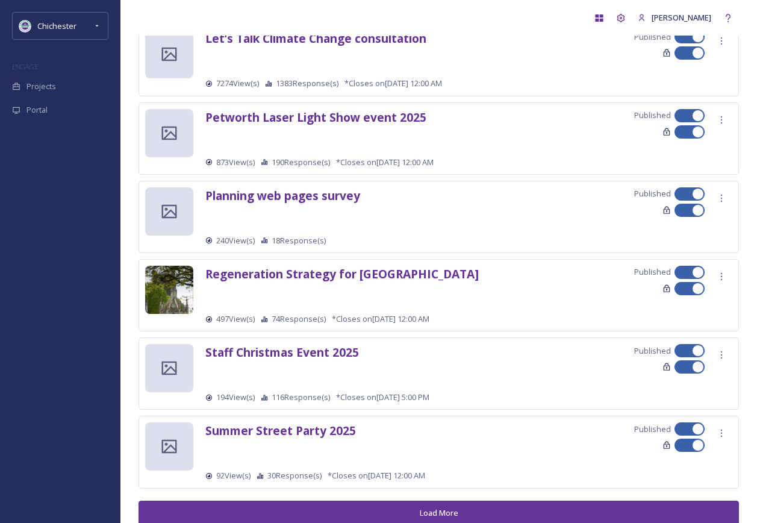
scroll to position [1212, 0]
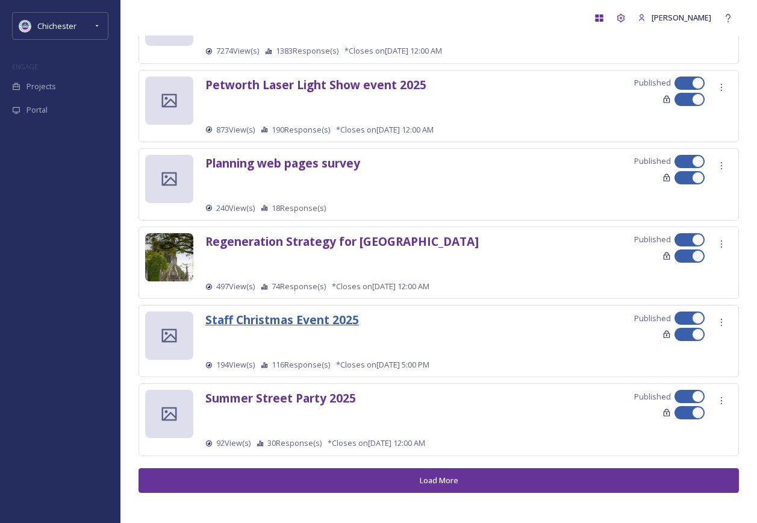
click at [326, 319] on strong "Staff Christmas Event 2025" at bounding box center [282, 319] width 154 height 16
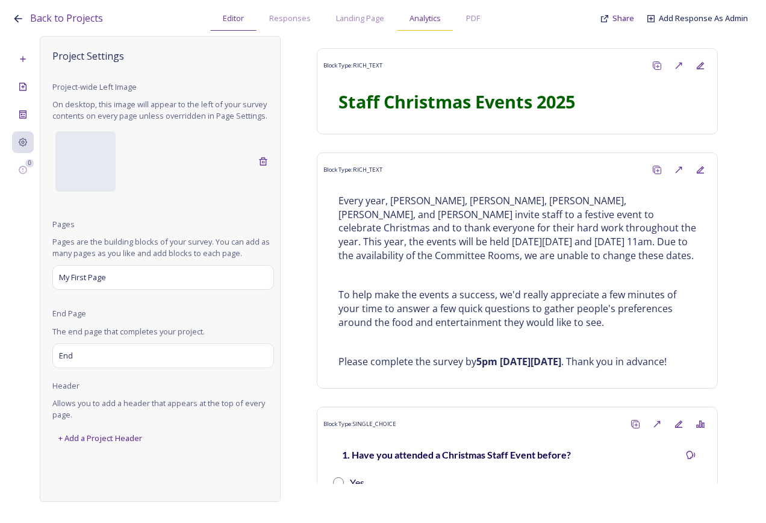
click at [437, 23] on span "Analytics" at bounding box center [424, 18] width 31 height 11
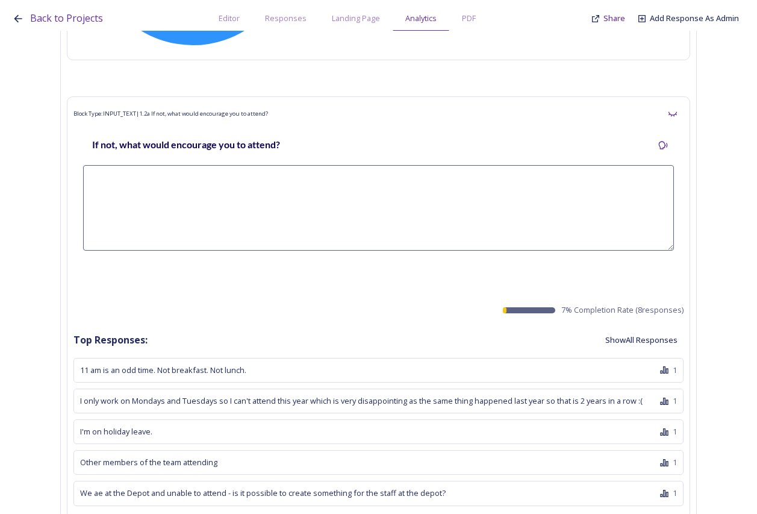
scroll to position [896, 0]
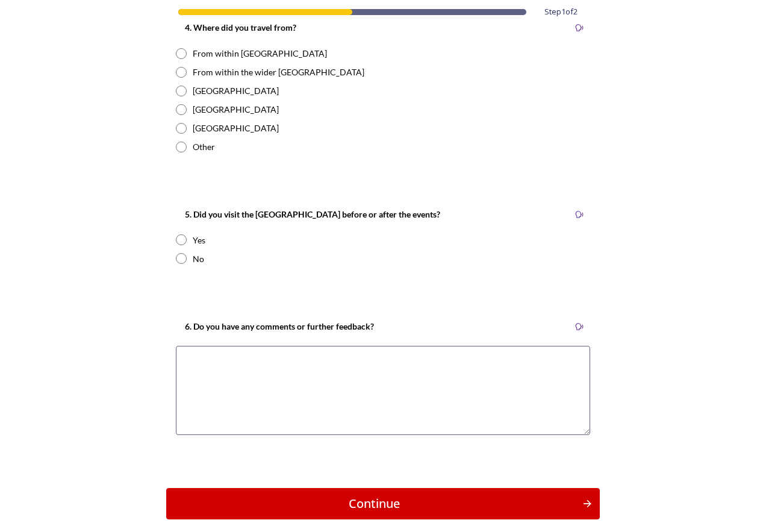
scroll to position [1108, 0]
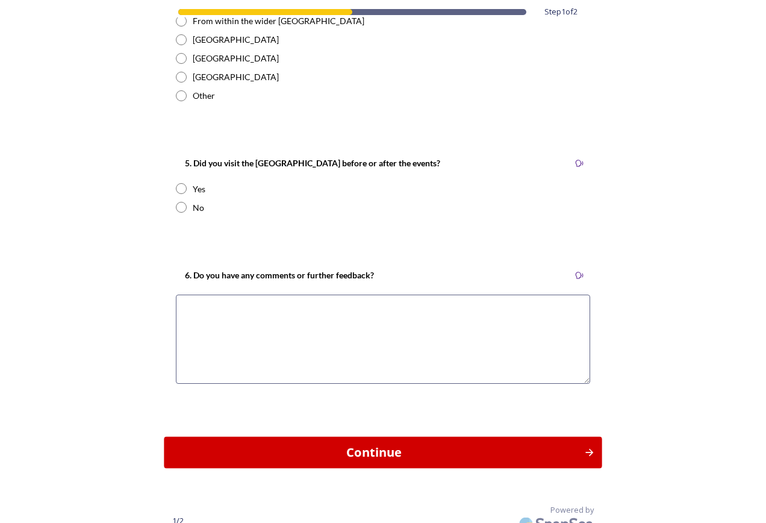
click at [429, 444] on div "Continue" at bounding box center [374, 452] width 407 height 18
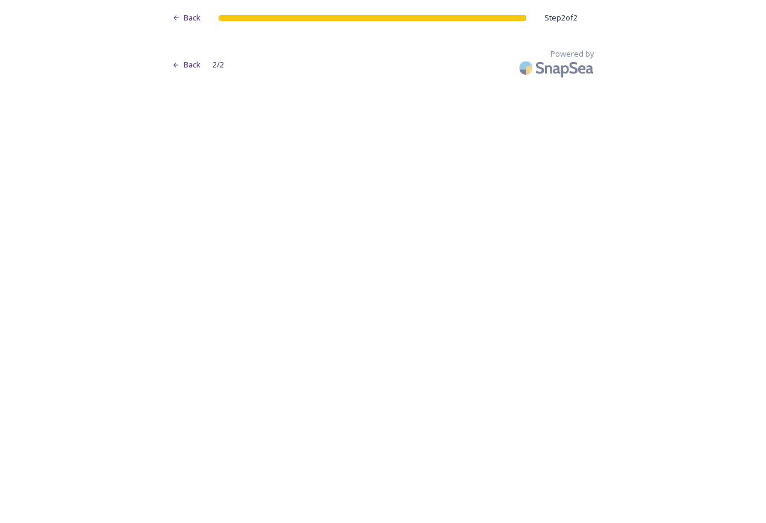
scroll to position [0, 0]
click at [189, 16] on span "Back" at bounding box center [192, 17] width 17 height 11
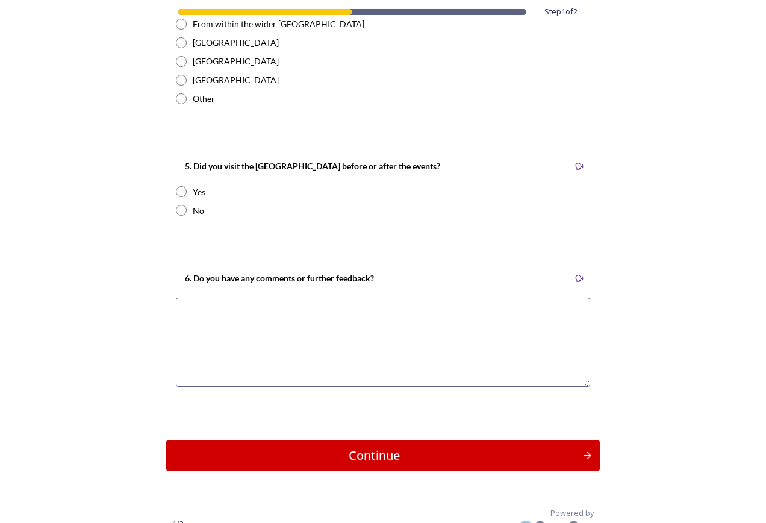
scroll to position [1108, 0]
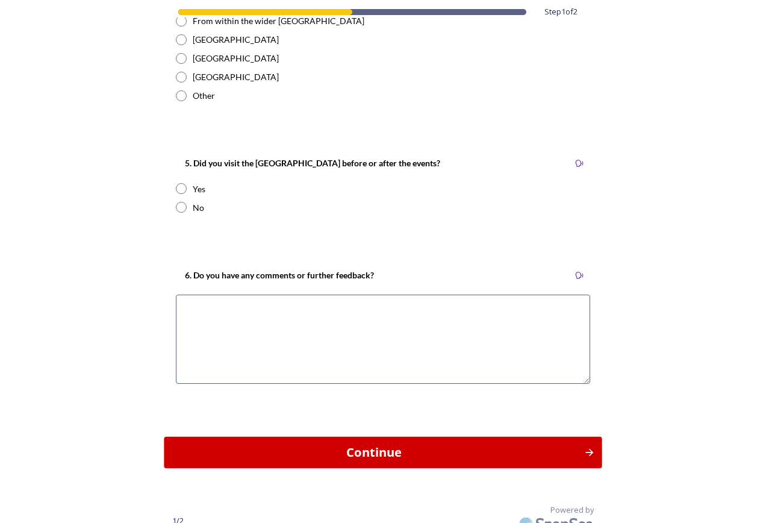
click at [367, 447] on button "Continue" at bounding box center [383, 452] width 438 height 32
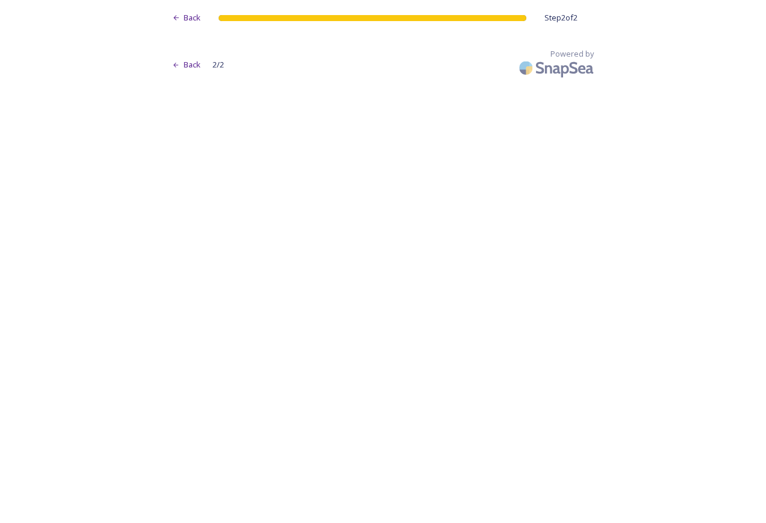
scroll to position [0, 0]
click at [189, 64] on span "Back" at bounding box center [192, 64] width 17 height 11
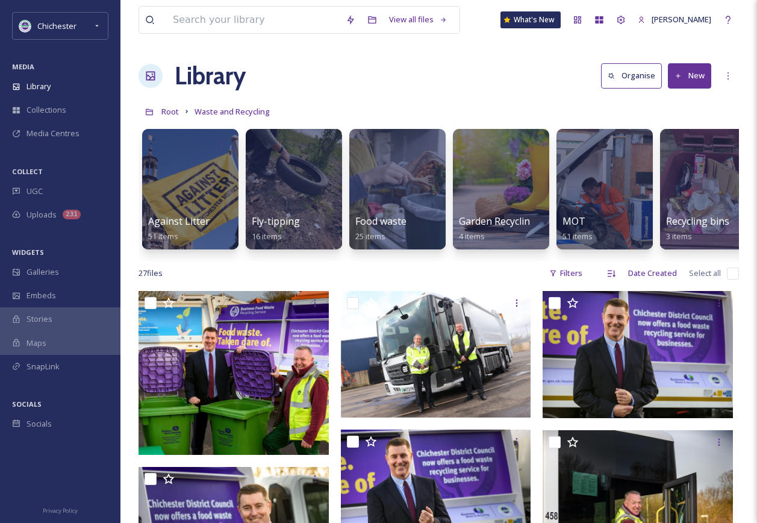
click at [681, 76] on icon at bounding box center [678, 76] width 8 height 8
click at [688, 102] on span "File Upload" at bounding box center [684, 103] width 40 height 11
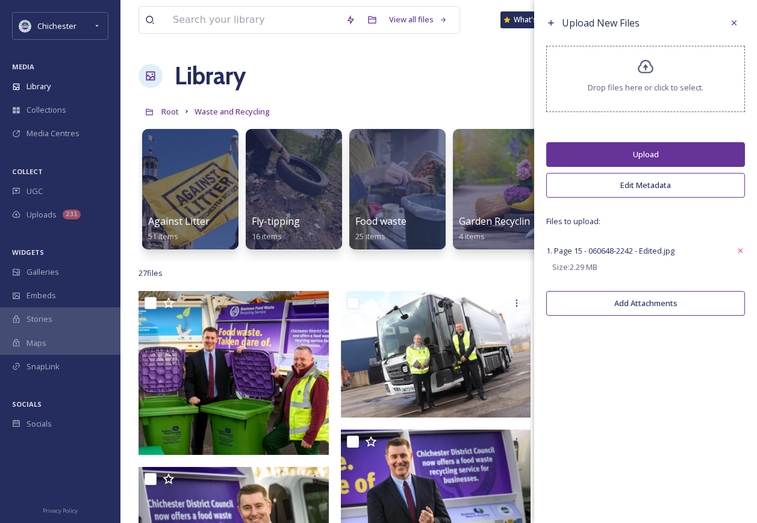
click at [657, 151] on button "Upload" at bounding box center [645, 154] width 199 height 25
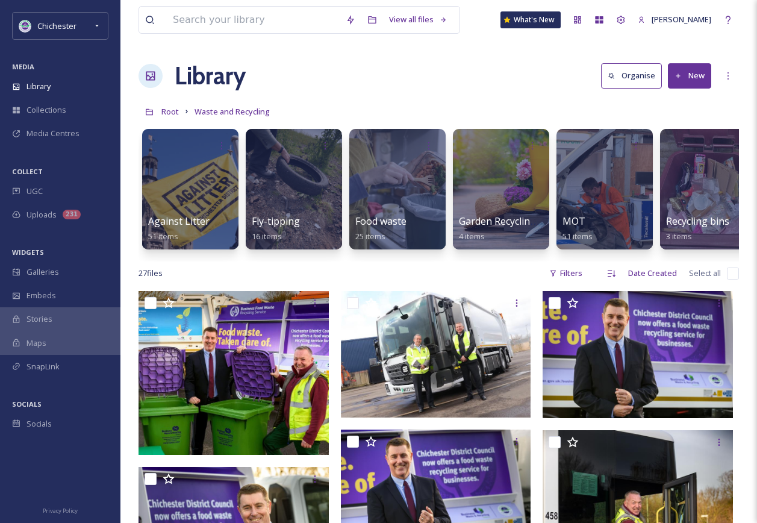
scroll to position [503, 0]
